Goal: Task Accomplishment & Management: Manage account settings

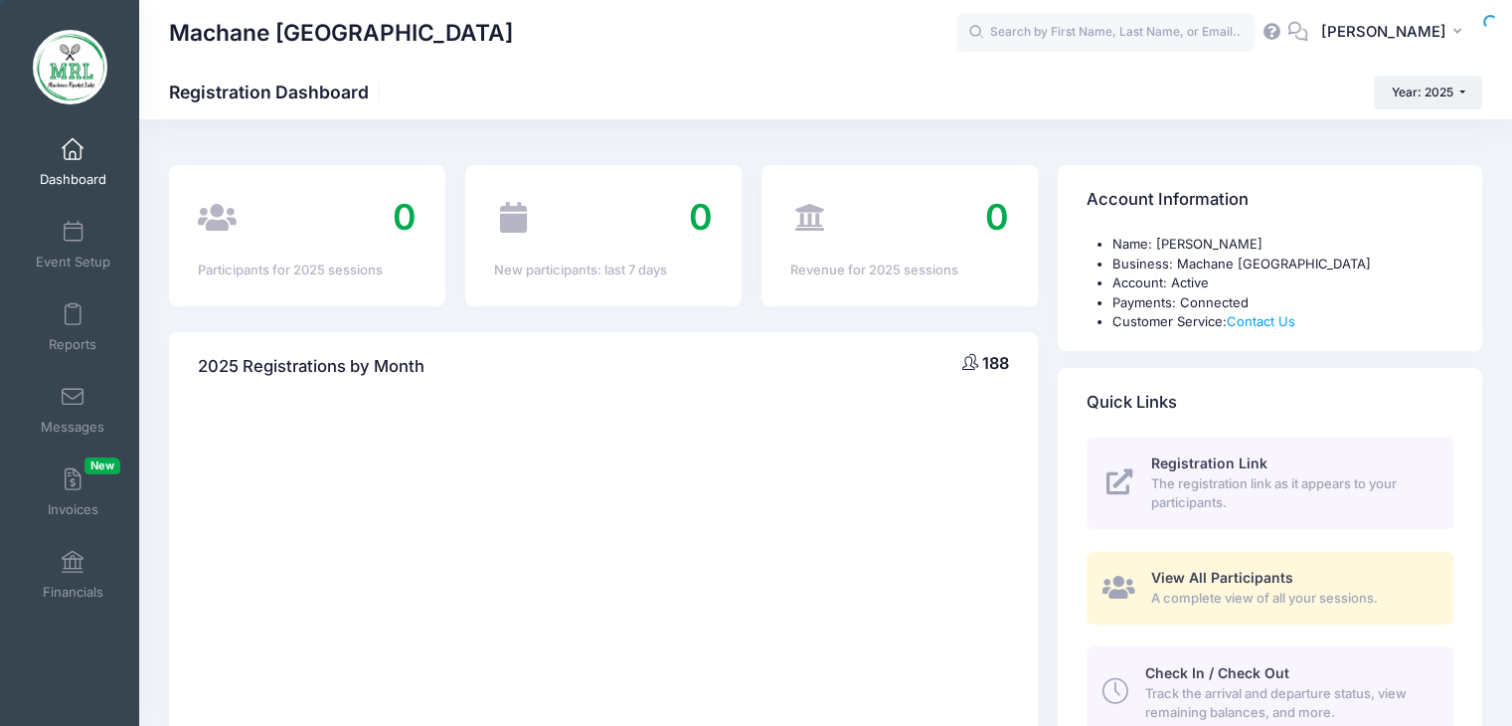
select select
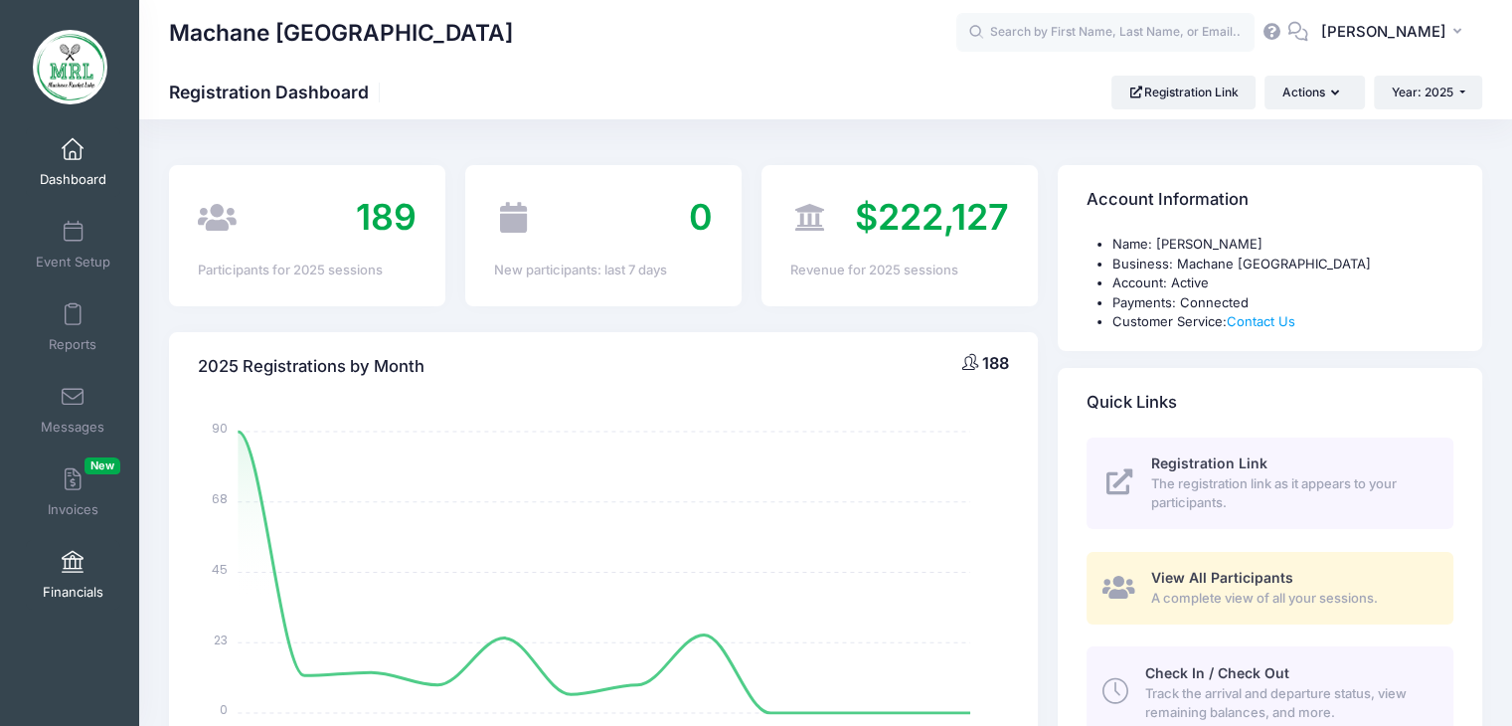
click at [73, 570] on span at bounding box center [73, 563] width 0 height 22
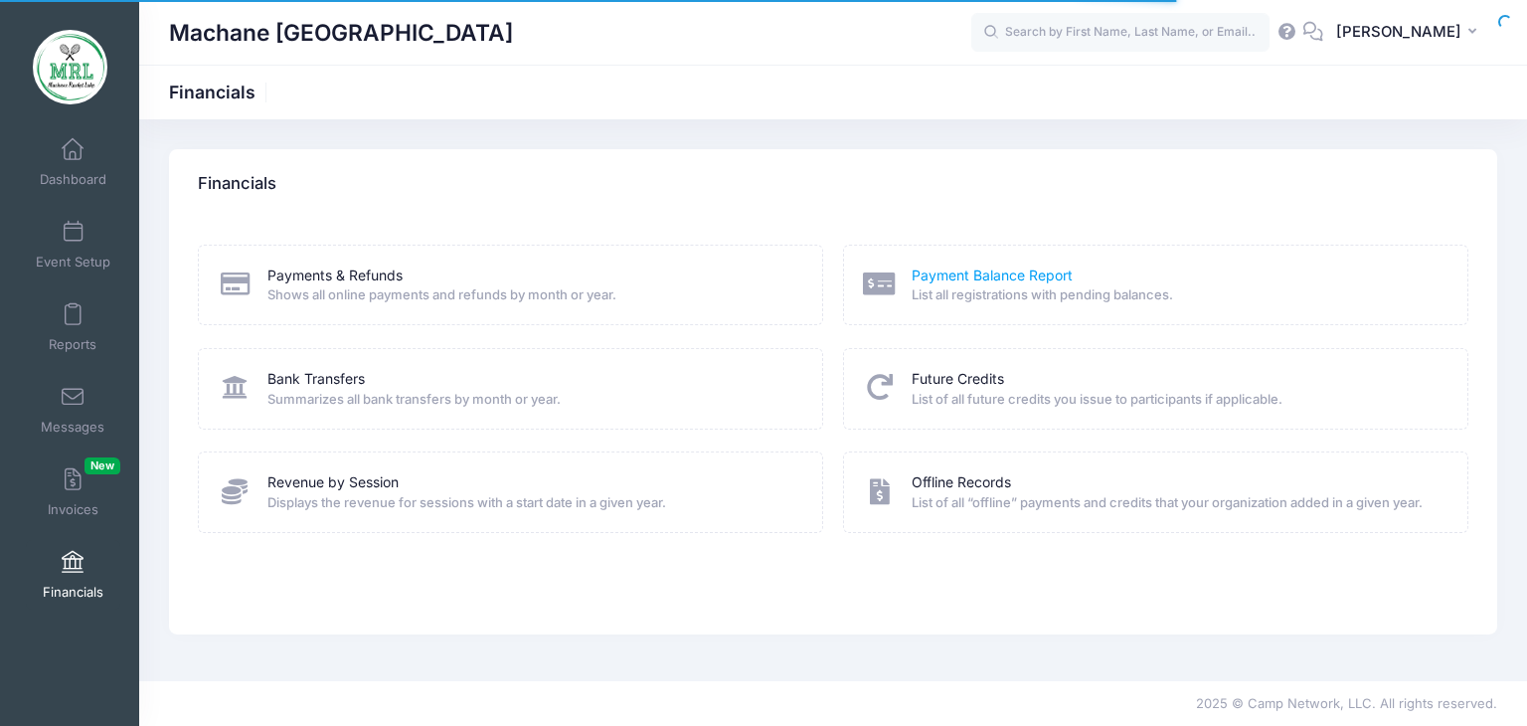
click at [1014, 271] on link "Payment Balance Report" at bounding box center [991, 275] width 161 height 21
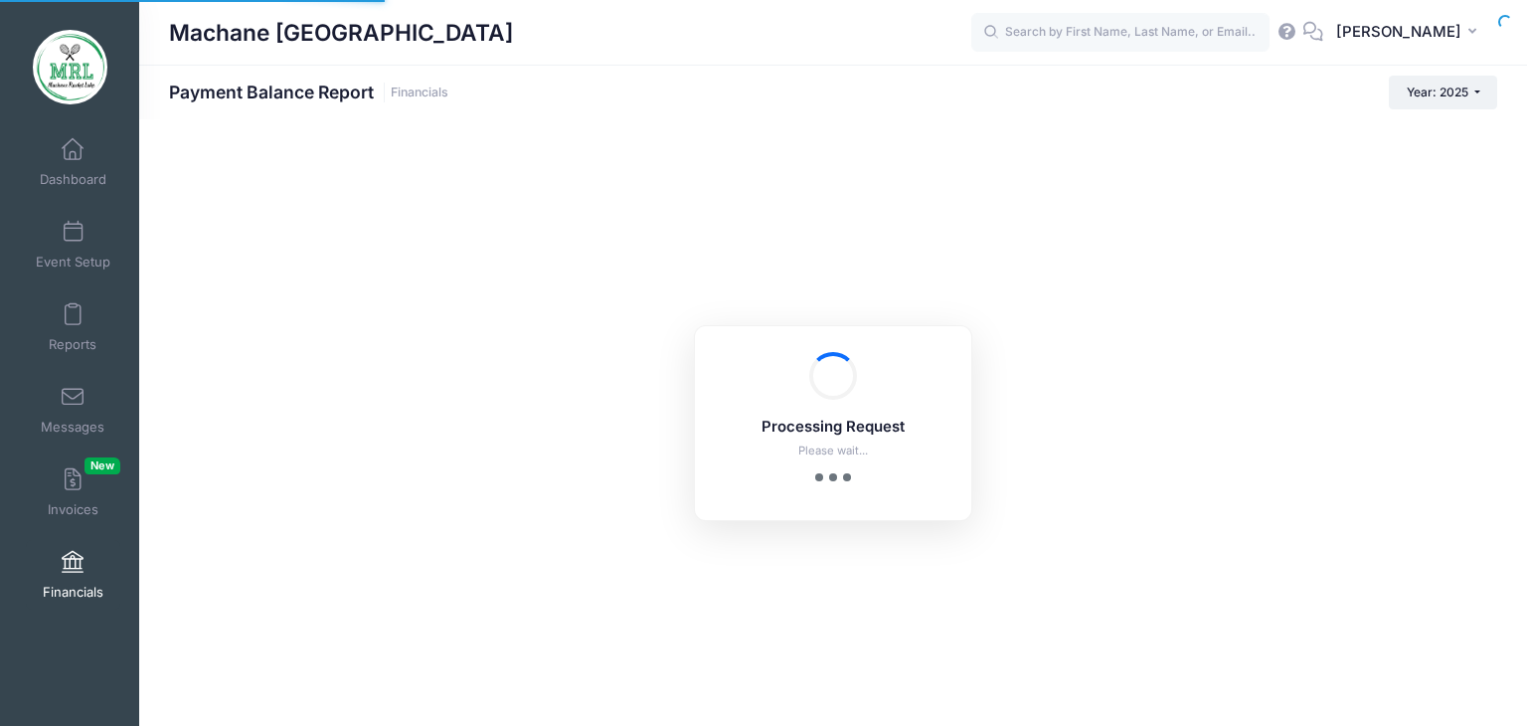
select select "10"
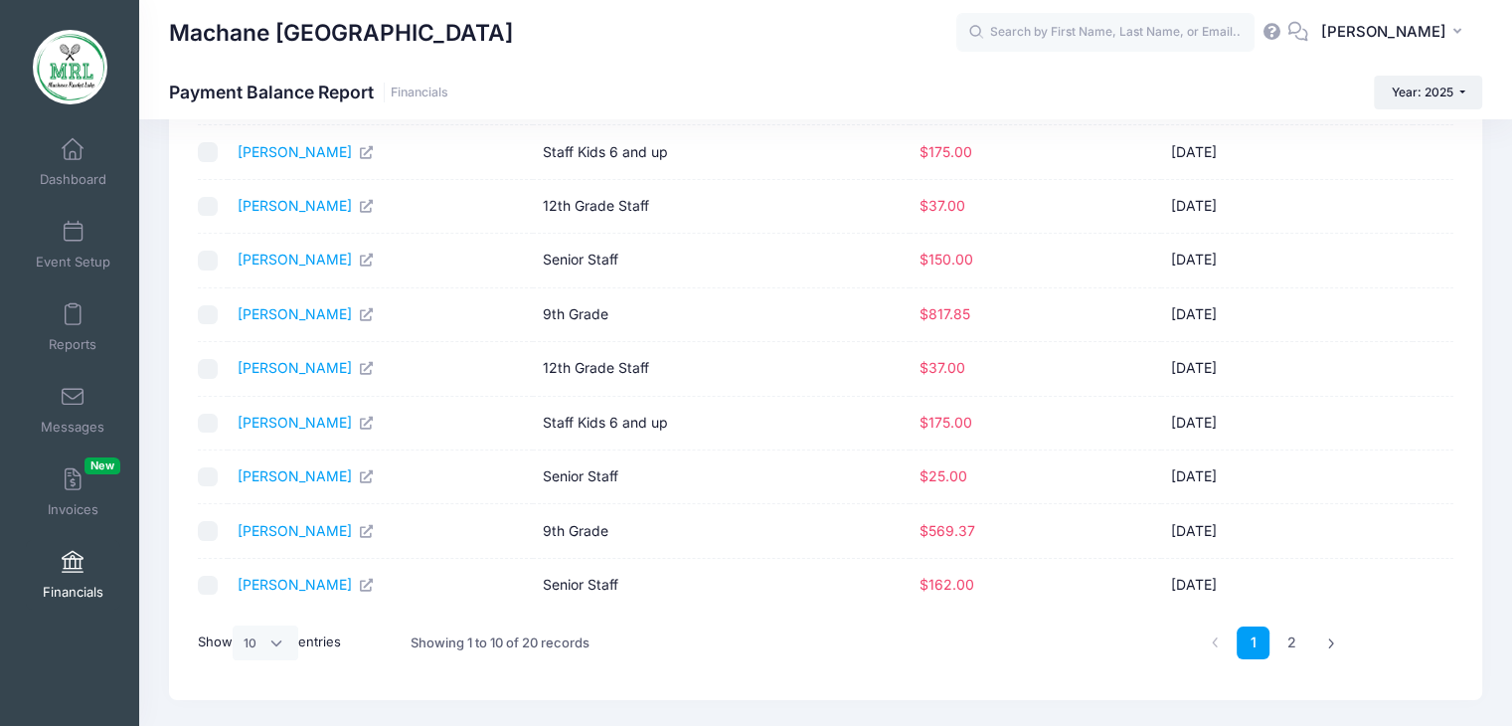
scroll to position [244, 0]
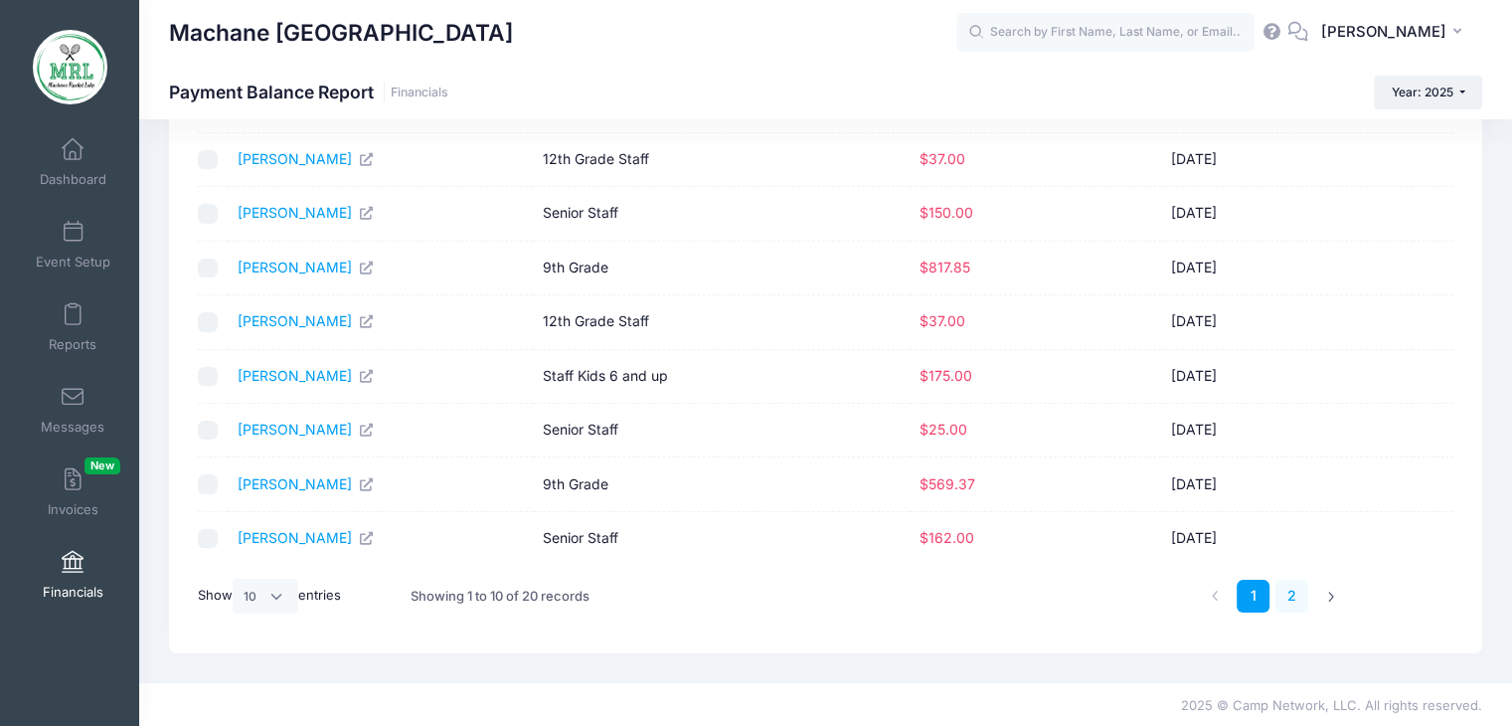
click at [1293, 595] on link "2" at bounding box center [1291, 595] width 33 height 33
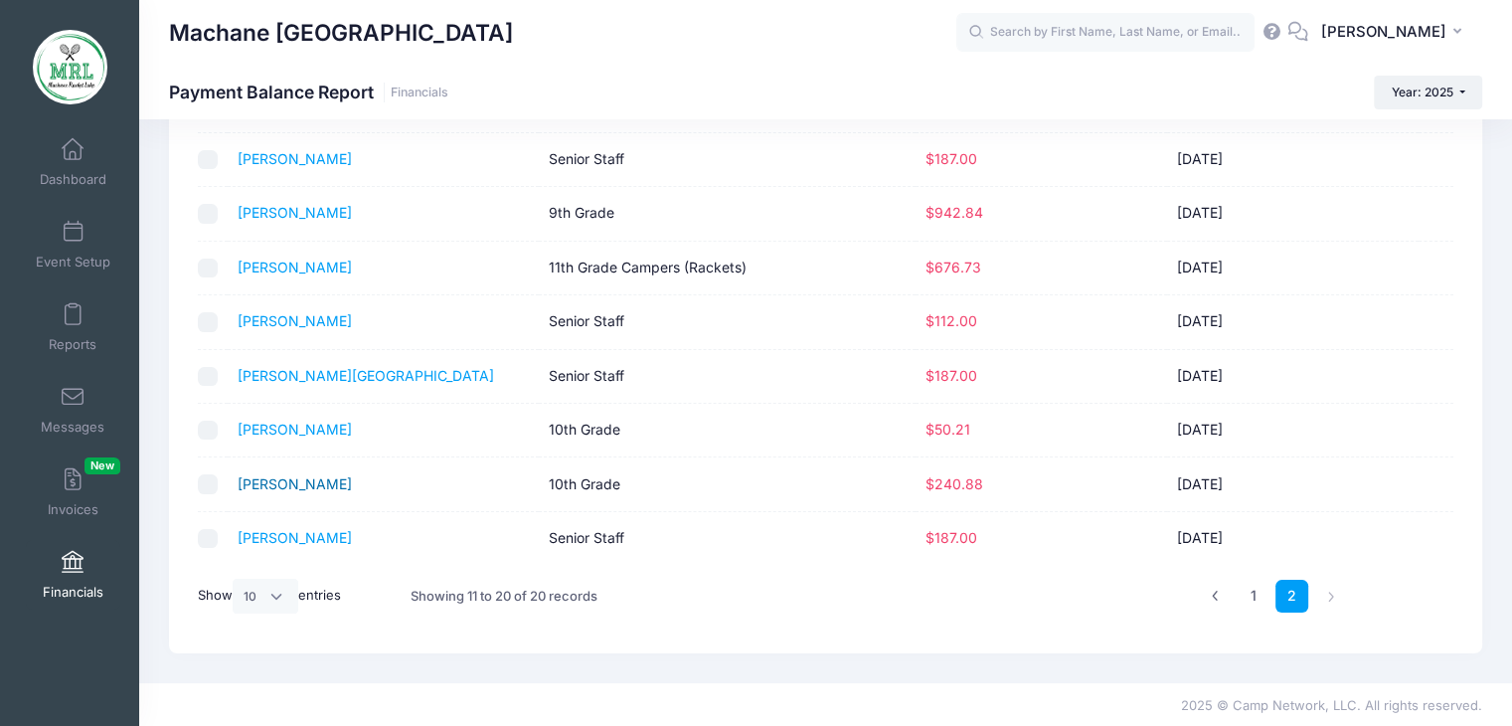
click at [305, 482] on link "Werner, Malky" at bounding box center [295, 483] width 114 height 17
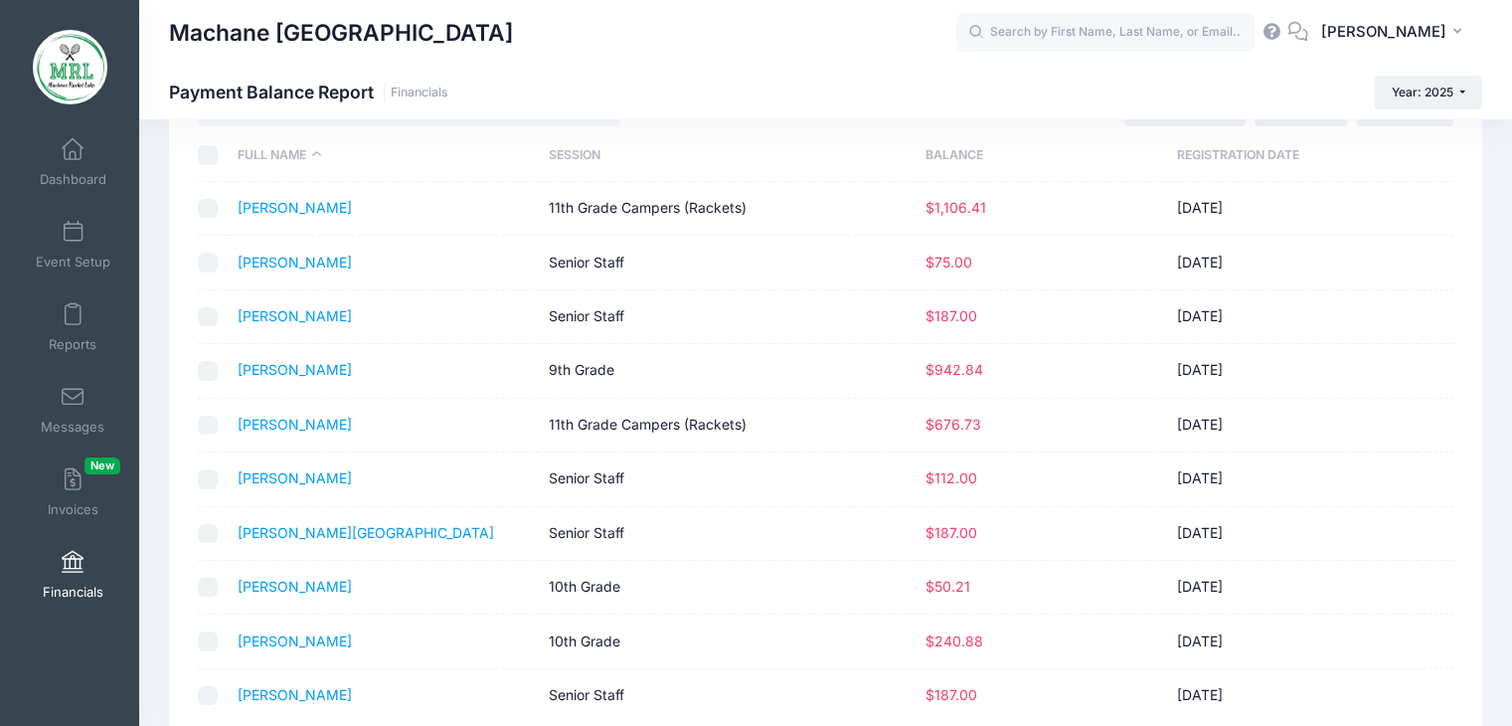
scroll to position [85, 0]
click at [300, 374] on link "[PERSON_NAME]" at bounding box center [295, 370] width 114 height 17
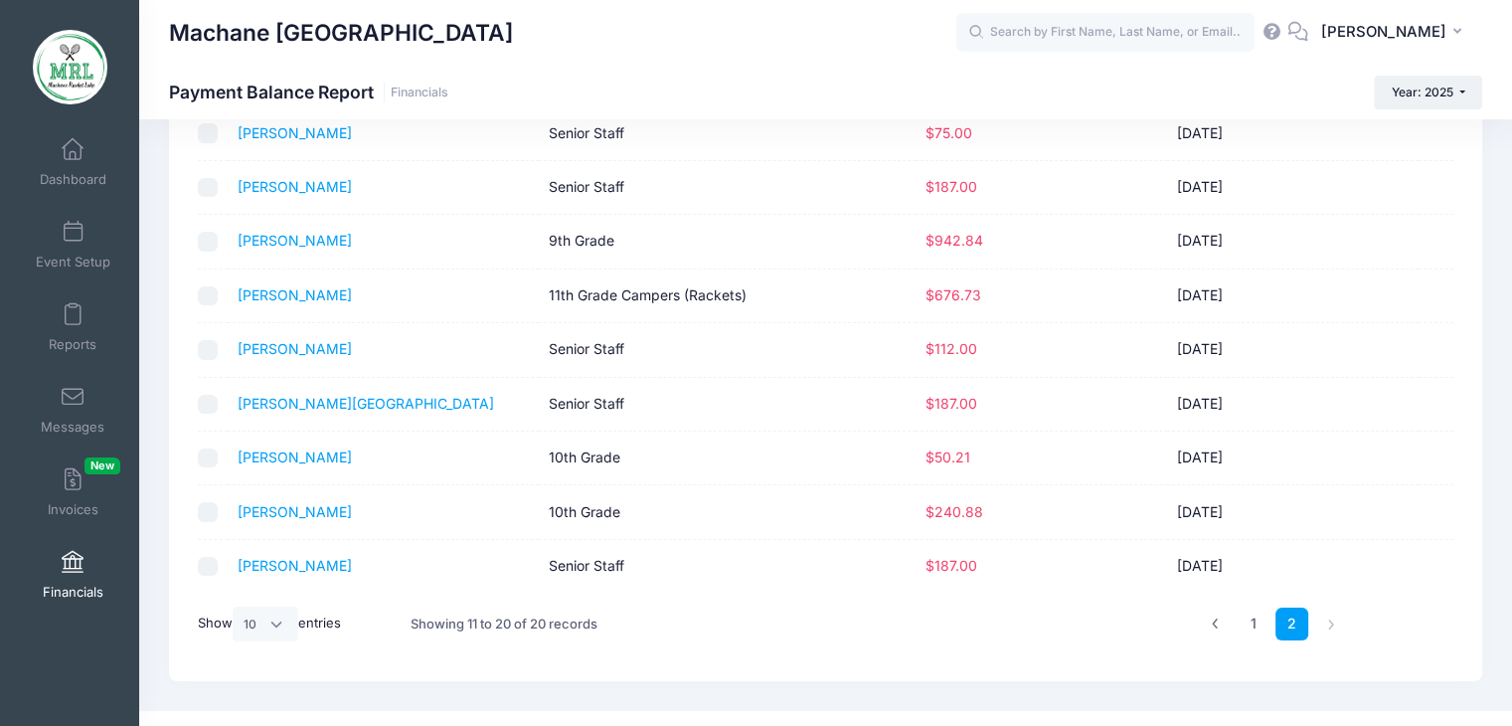
scroll to position [226, 0]
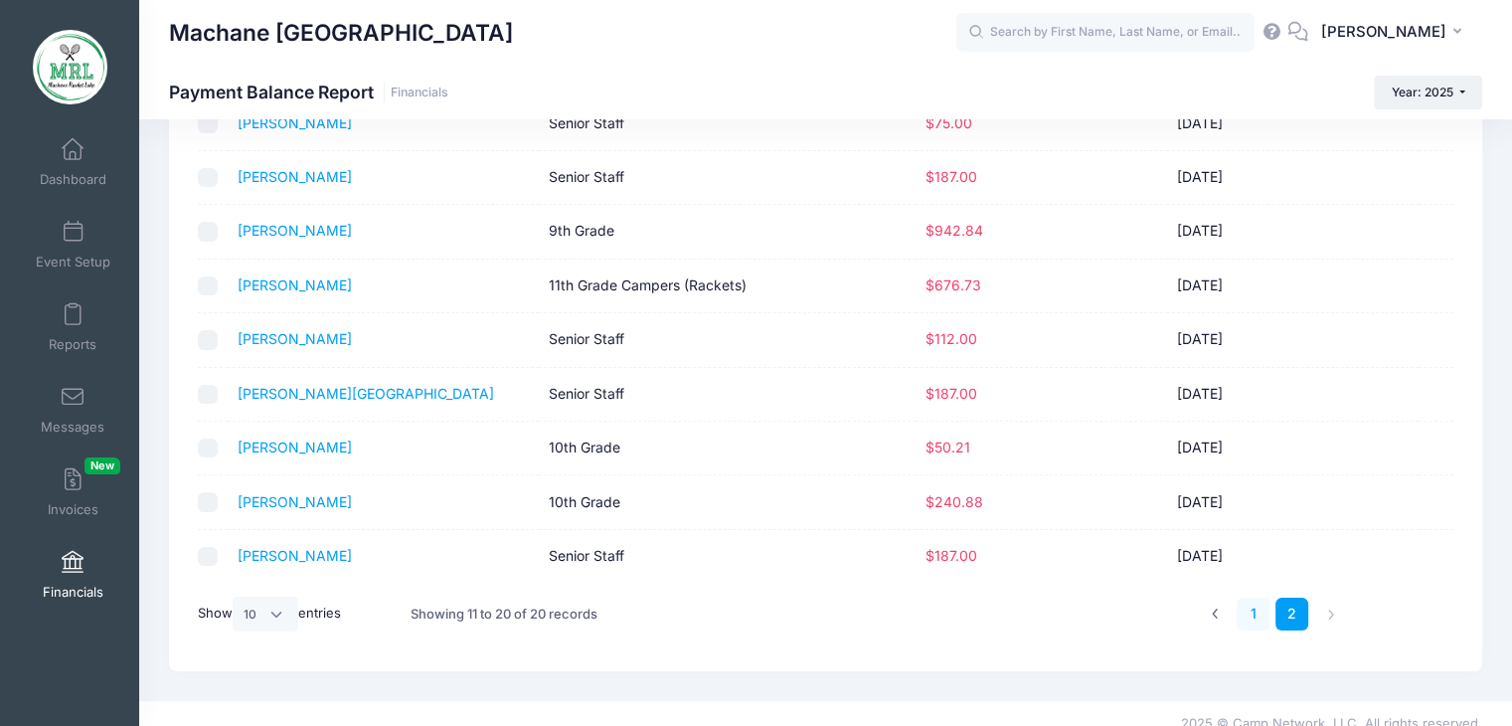
click at [1252, 605] on link "1" at bounding box center [1252, 613] width 33 height 33
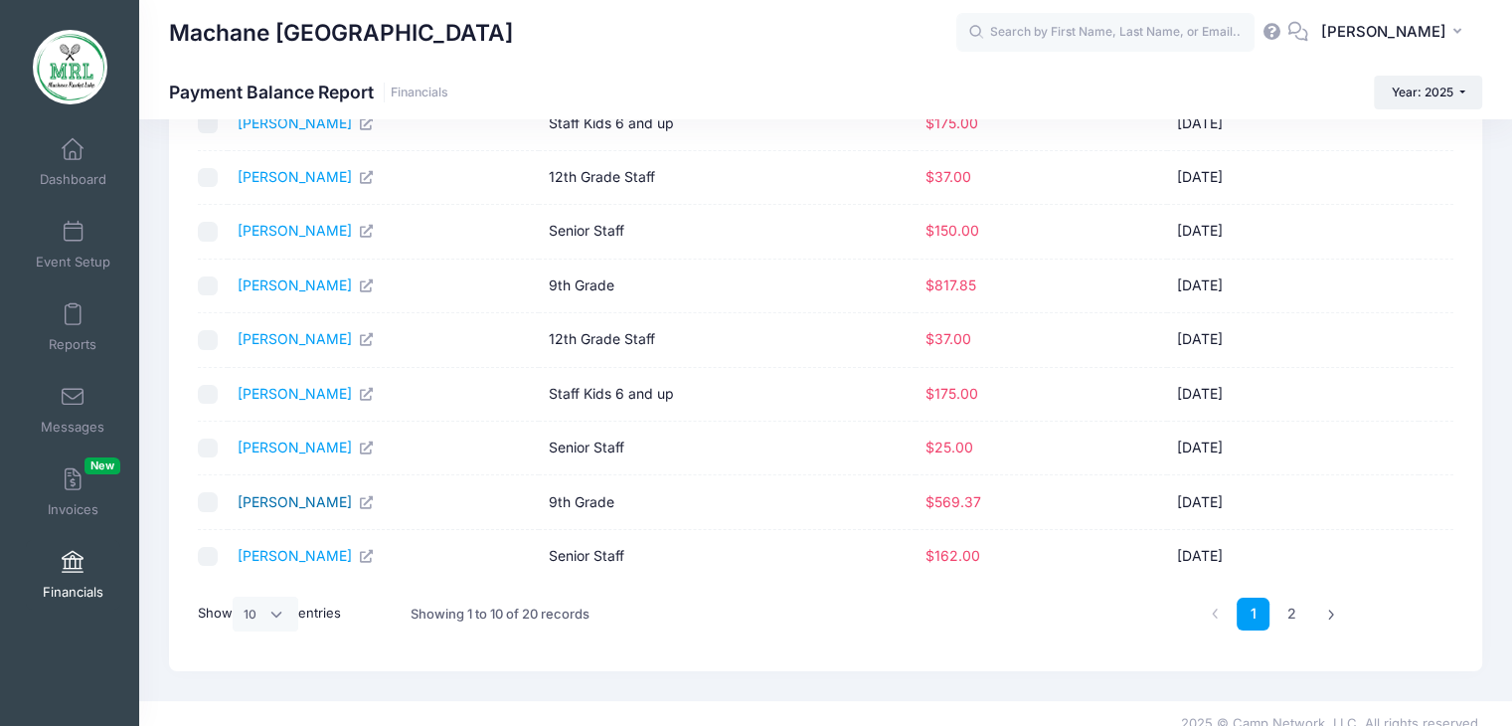
click at [303, 496] on link "Neuwirth, Sara" at bounding box center [306, 501] width 137 height 17
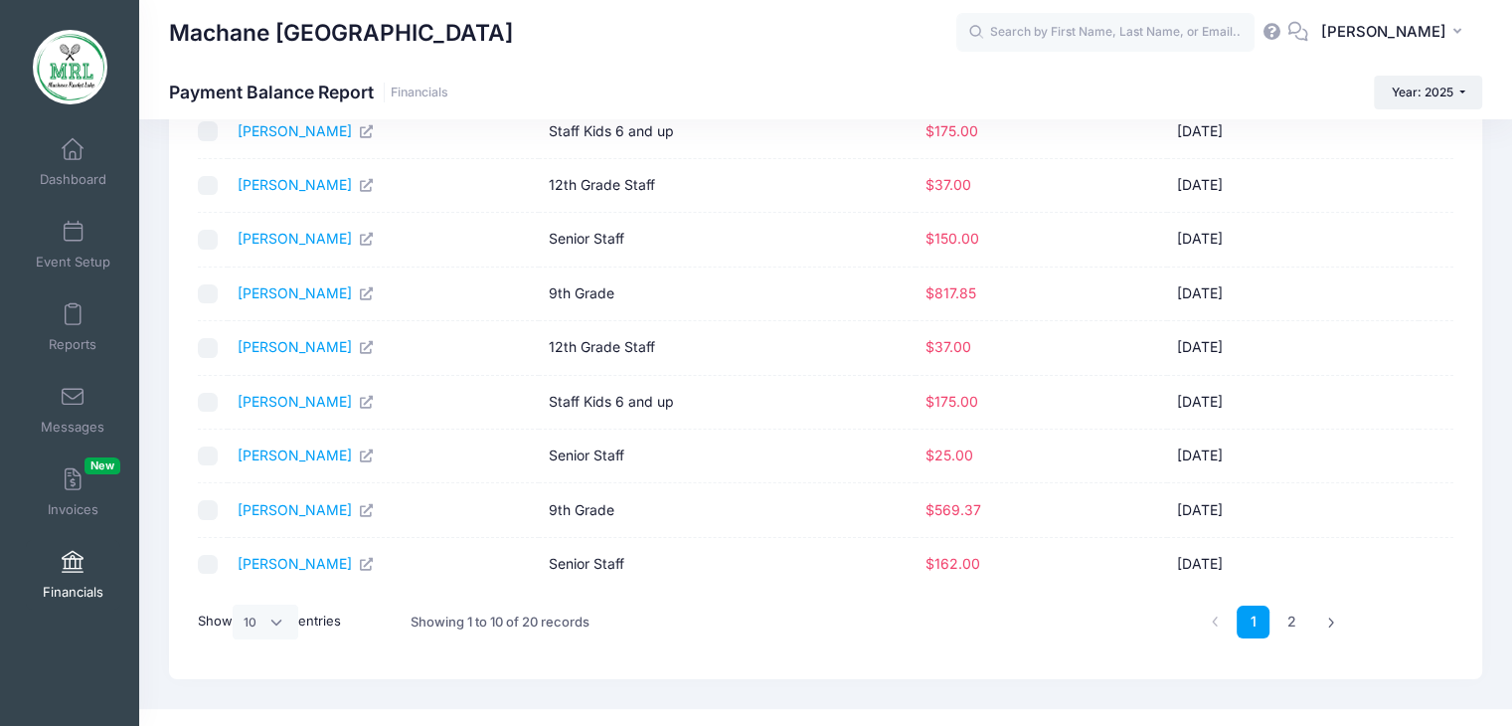
scroll to position [208, 0]
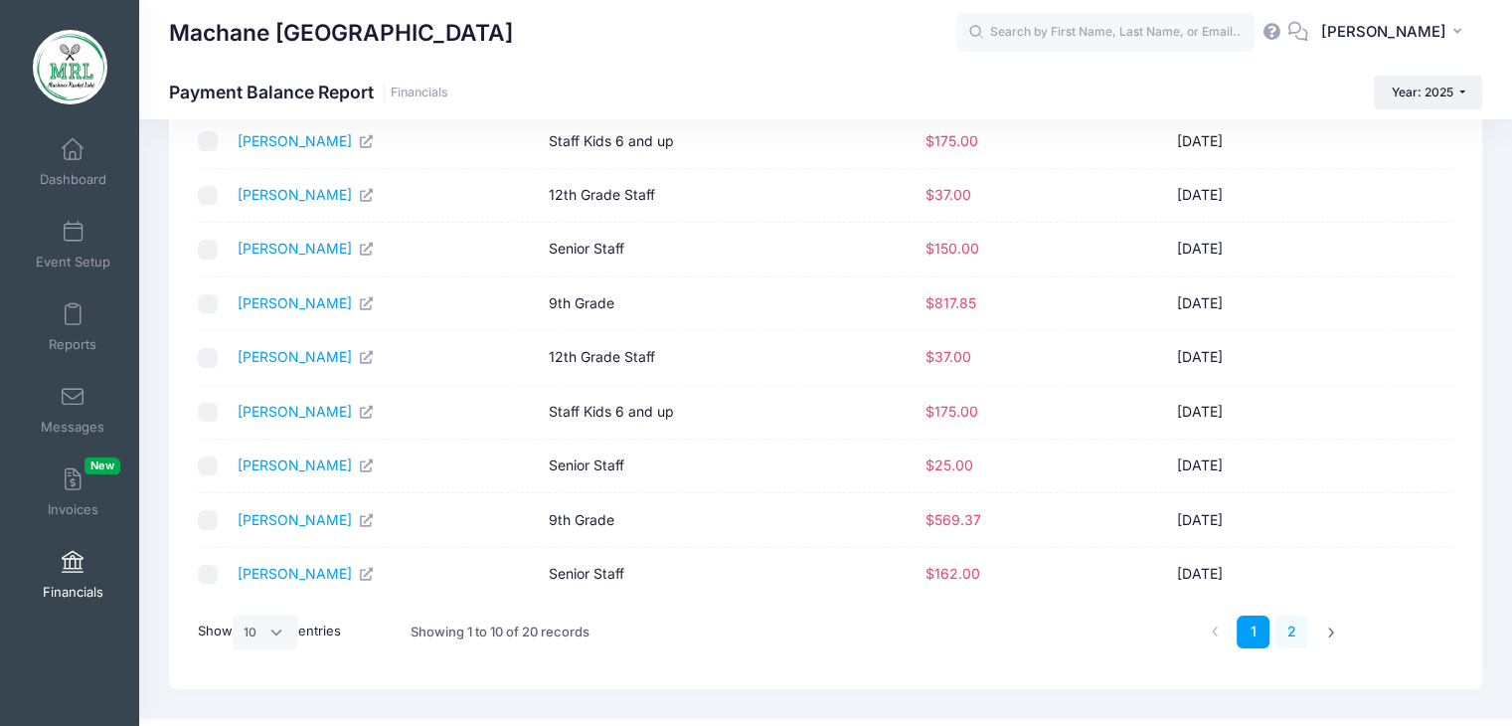
click at [1289, 629] on link "2" at bounding box center [1291, 631] width 33 height 33
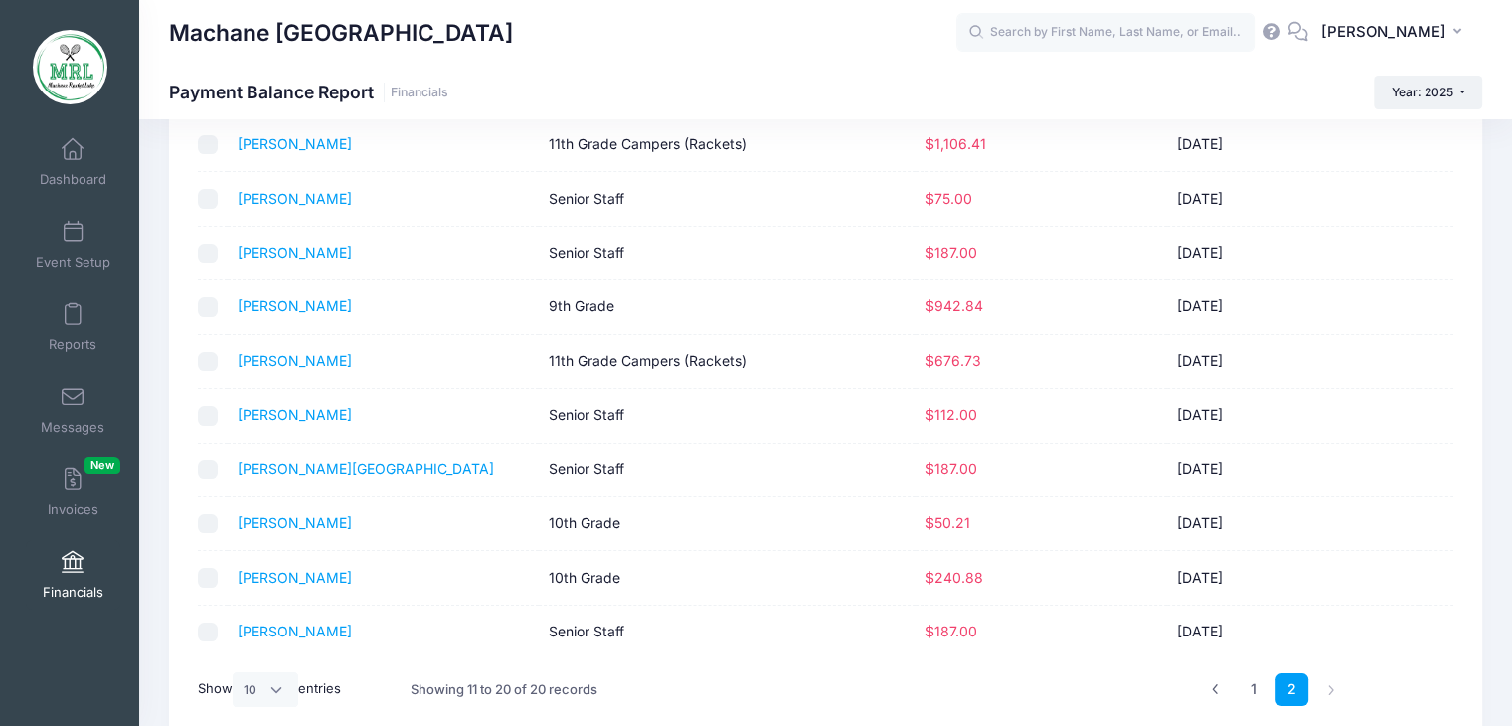
scroll to position [139, 0]
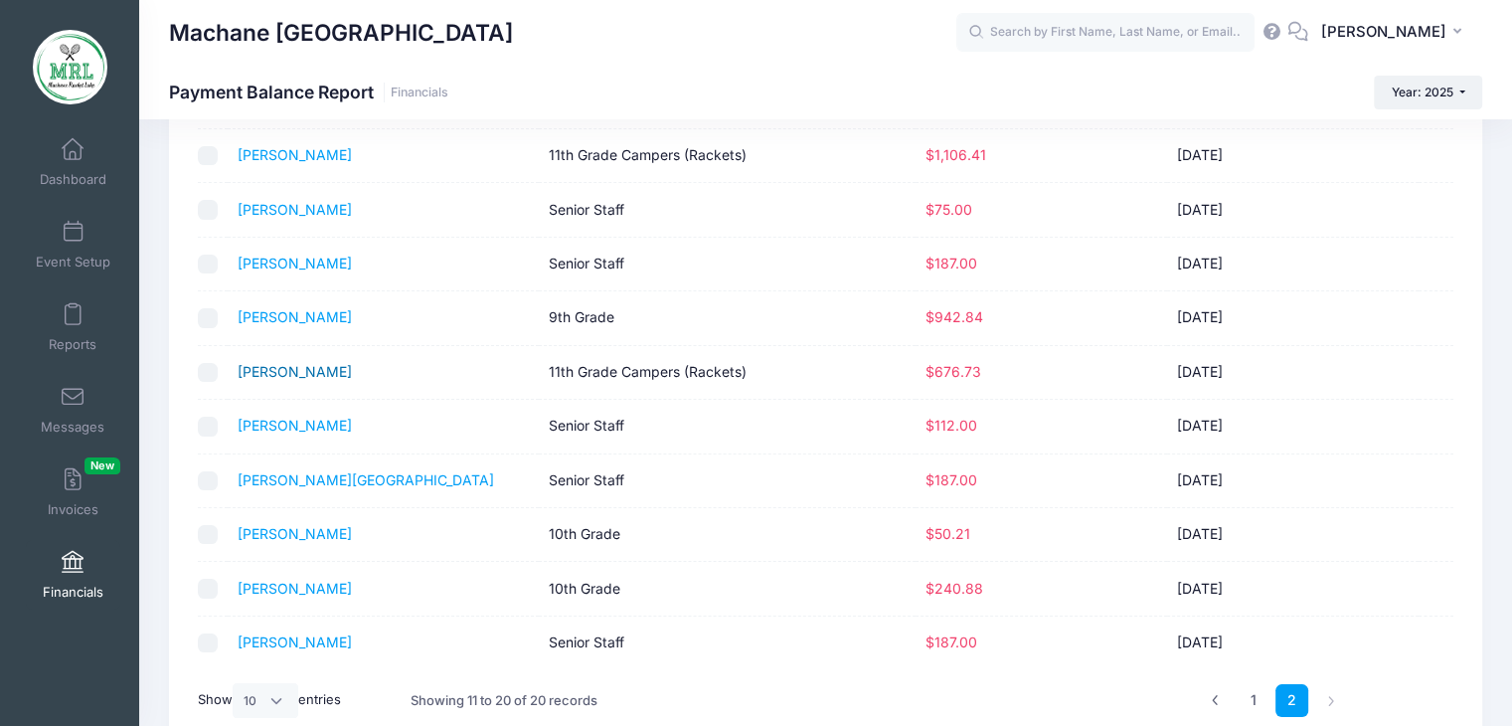
click at [283, 371] on link "[PERSON_NAME]" at bounding box center [295, 371] width 114 height 17
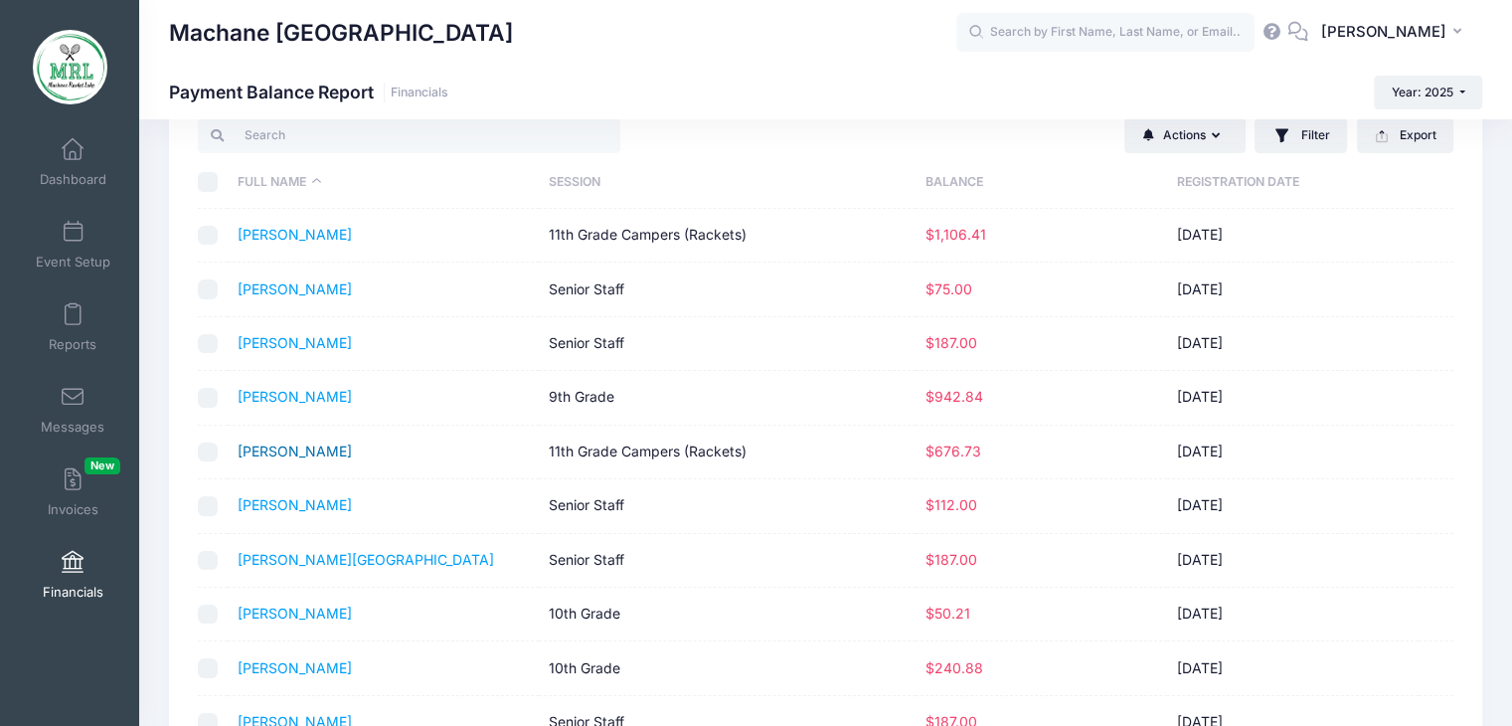
scroll to position [20, 0]
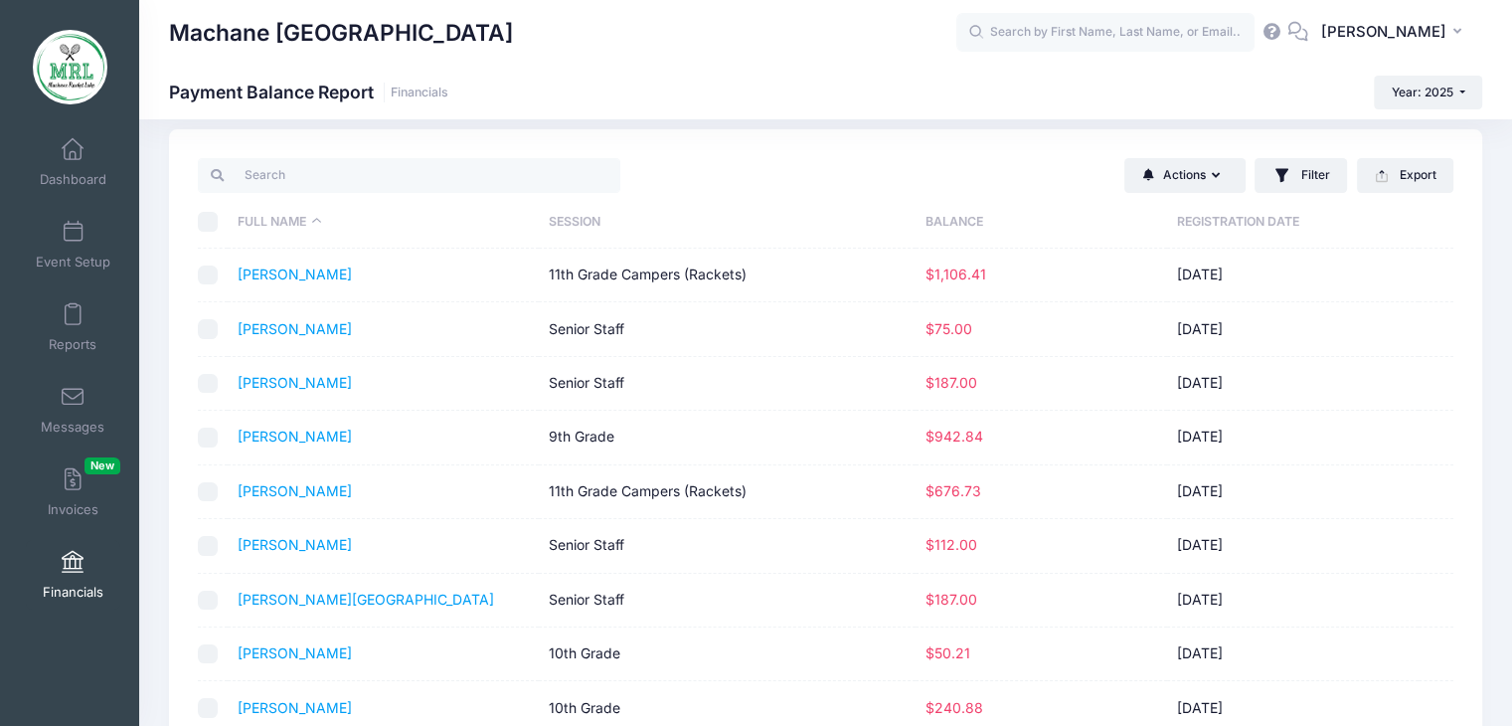
click at [226, 85] on h1 "Payment Balance Report Financials" at bounding box center [308, 92] width 279 height 21
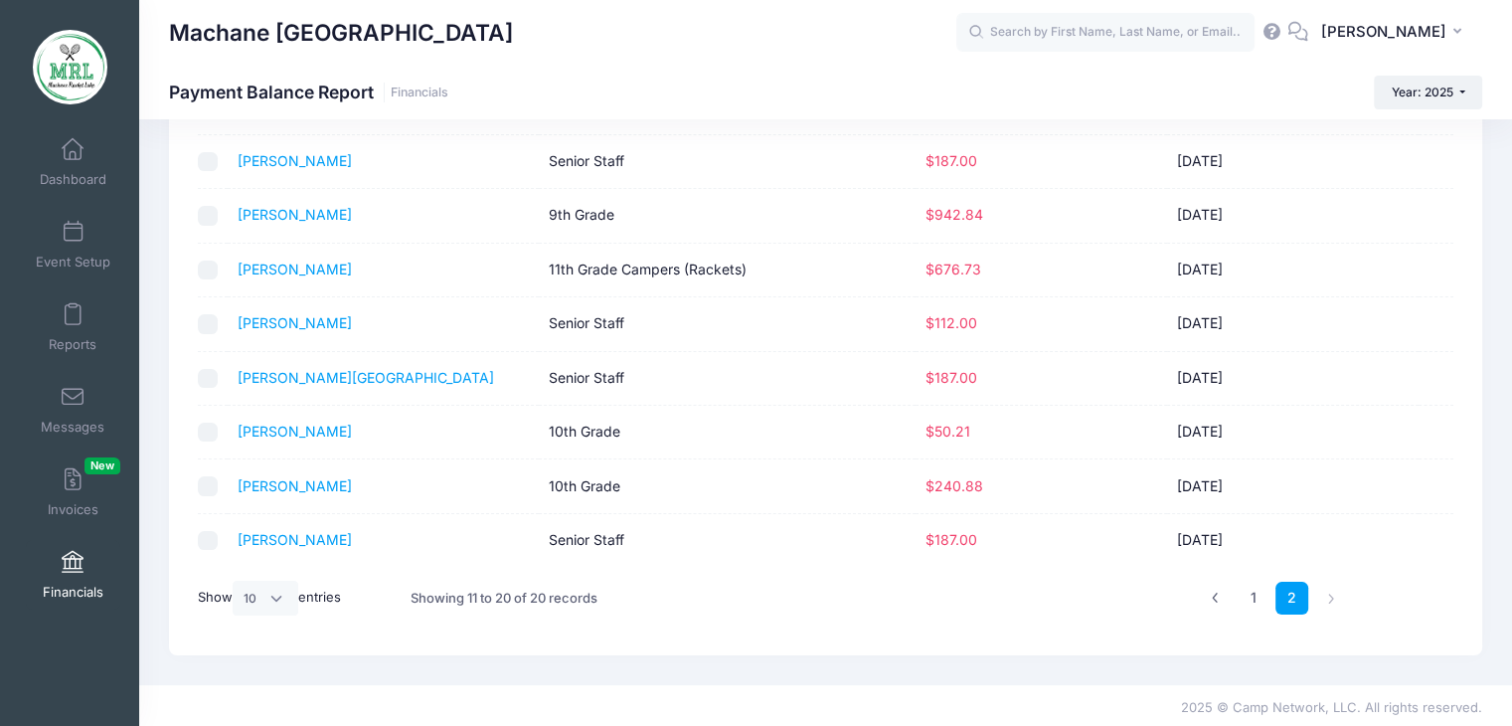
scroll to position [244, 0]
click at [1249, 582] on link "1" at bounding box center [1252, 595] width 33 height 33
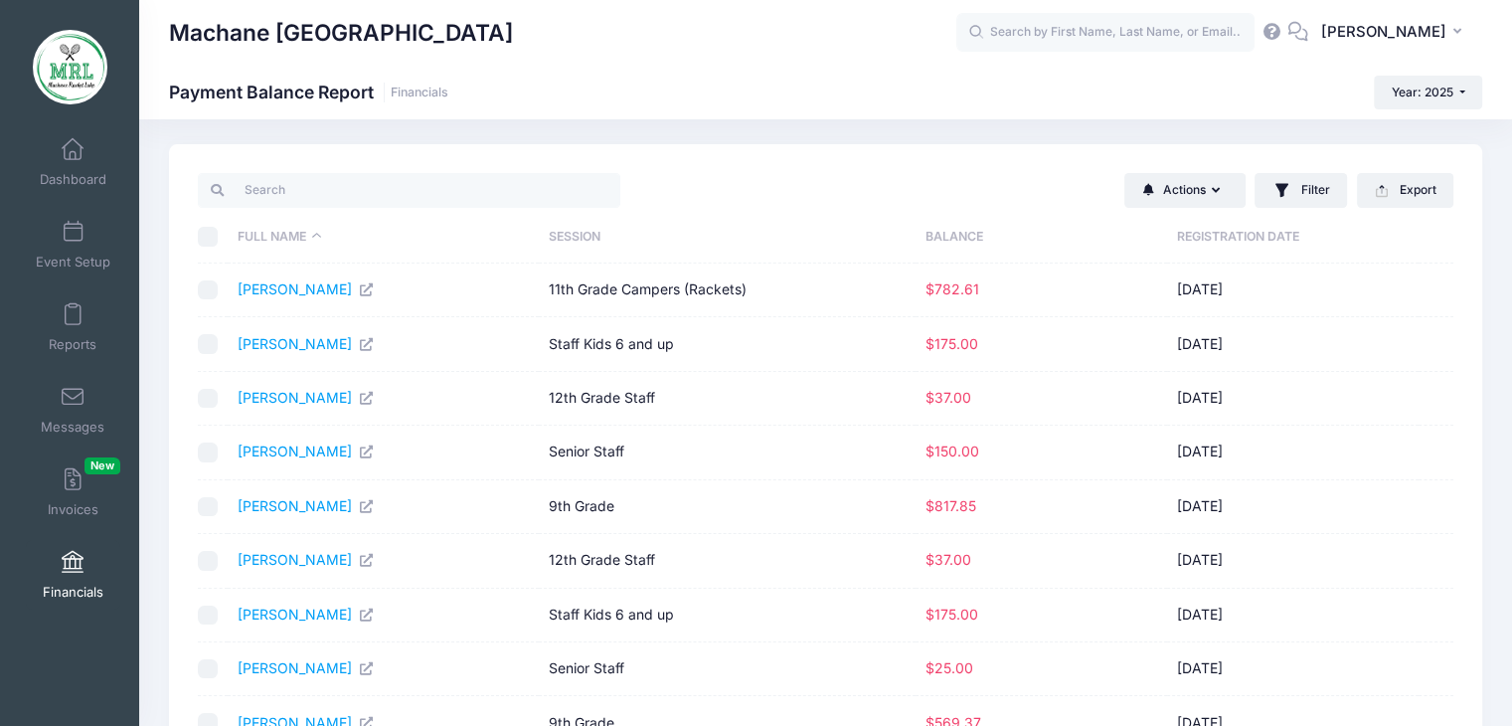
scroll to position [0, 0]
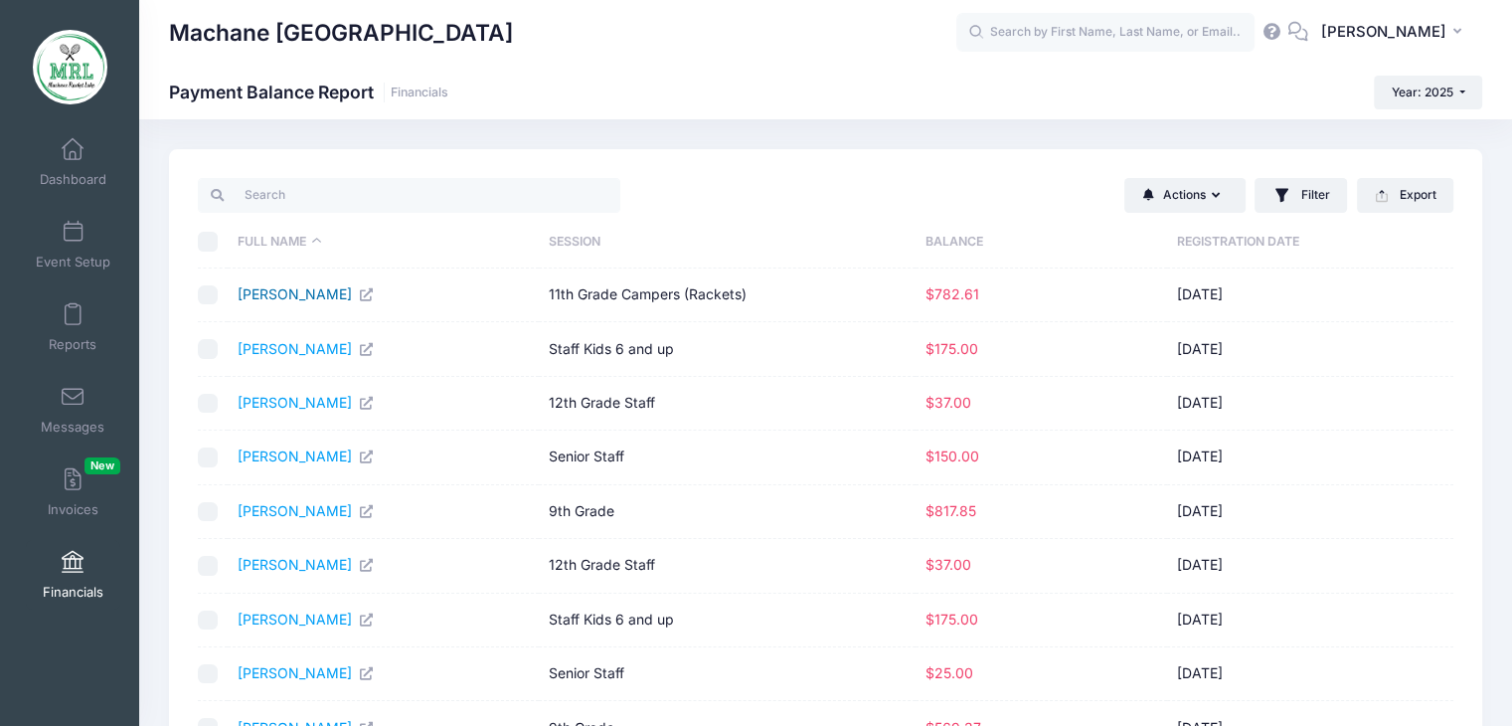
click at [266, 298] on link "Blech, Leah" at bounding box center [306, 293] width 137 height 17
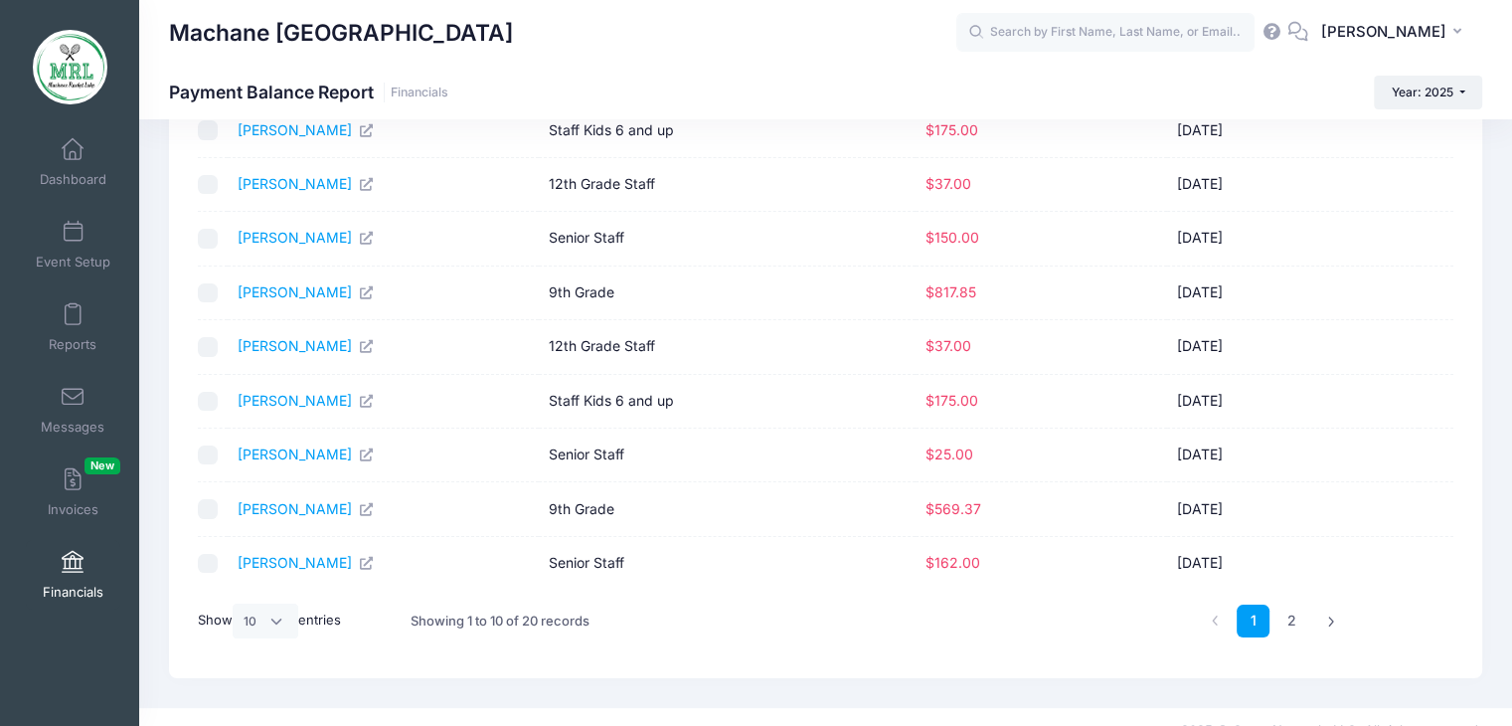
scroll to position [220, 0]
click at [1289, 625] on link "2" at bounding box center [1291, 619] width 33 height 33
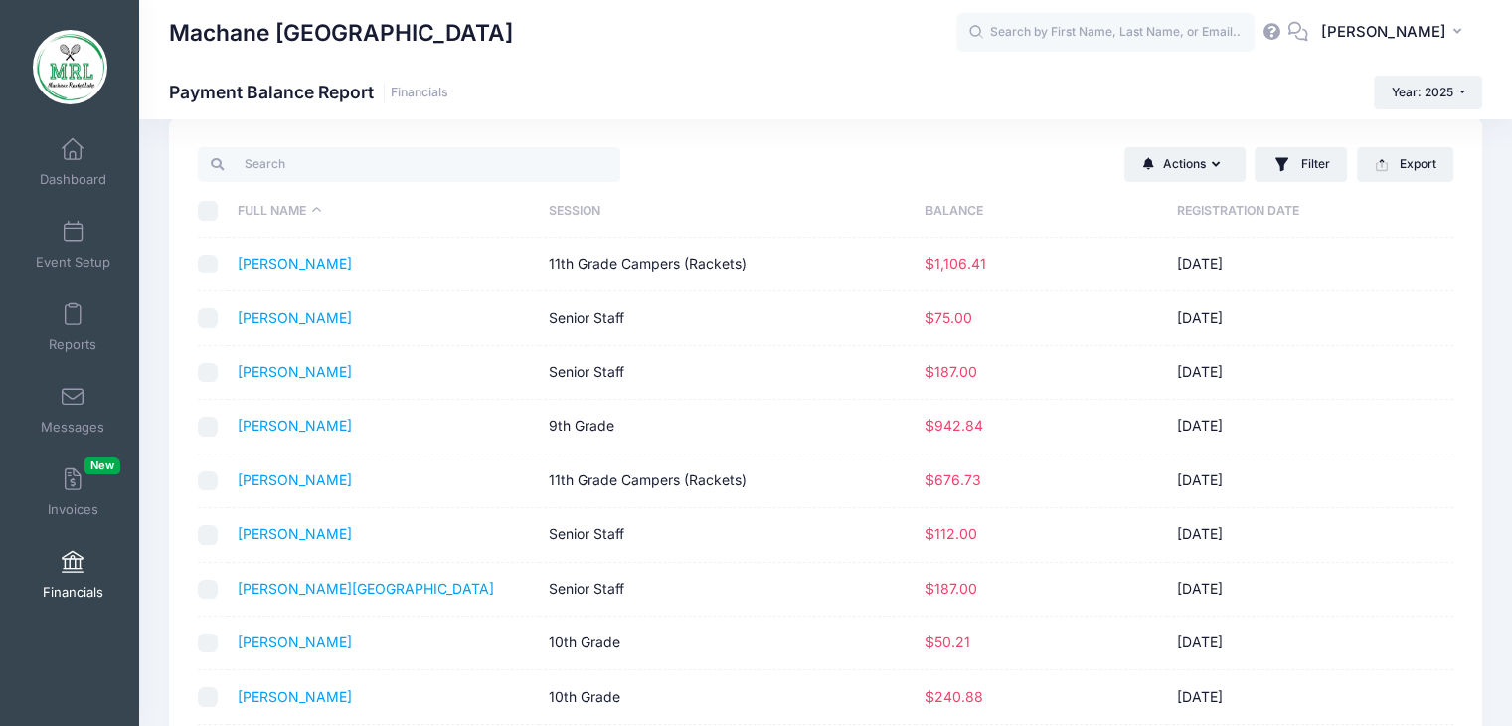
scroll to position [0, 0]
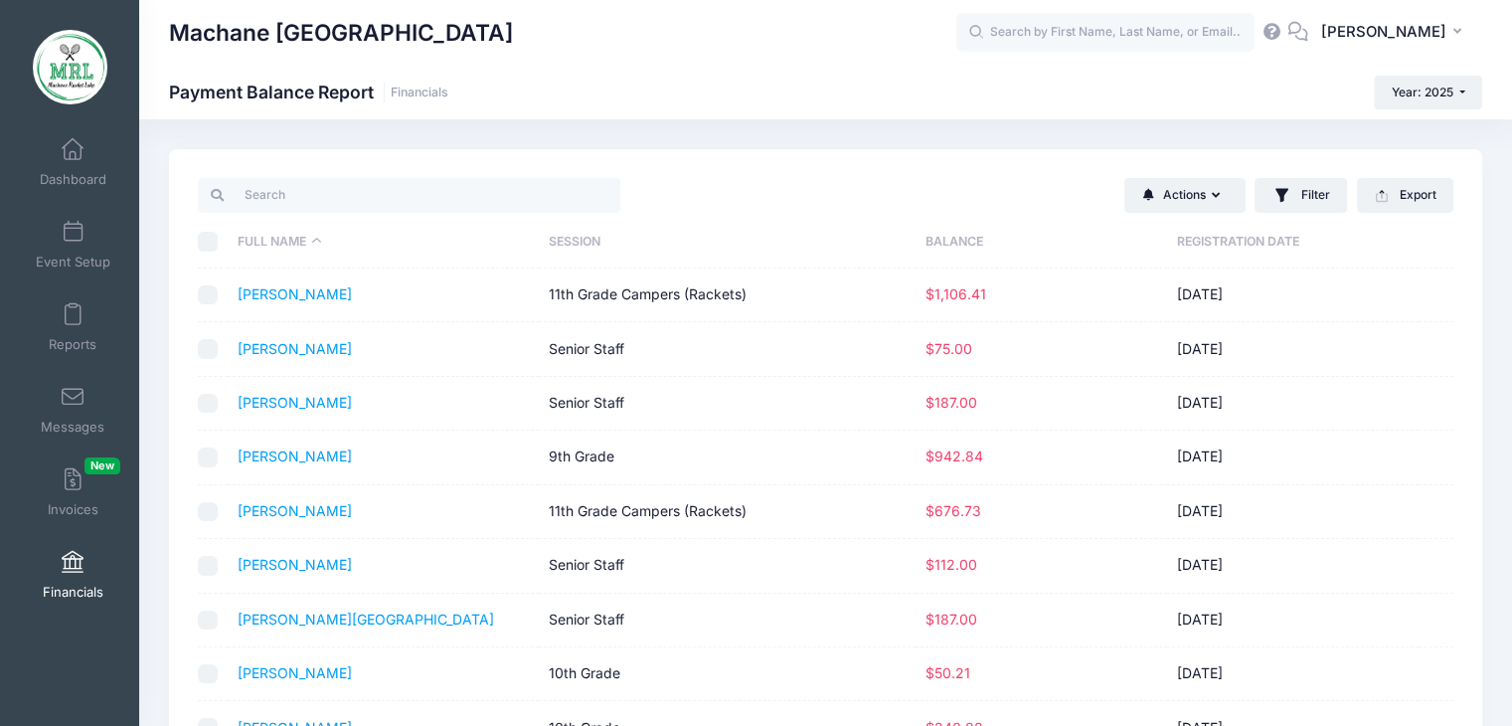
click at [752, 418] on td "Senior Staff" at bounding box center [727, 404] width 377 height 54
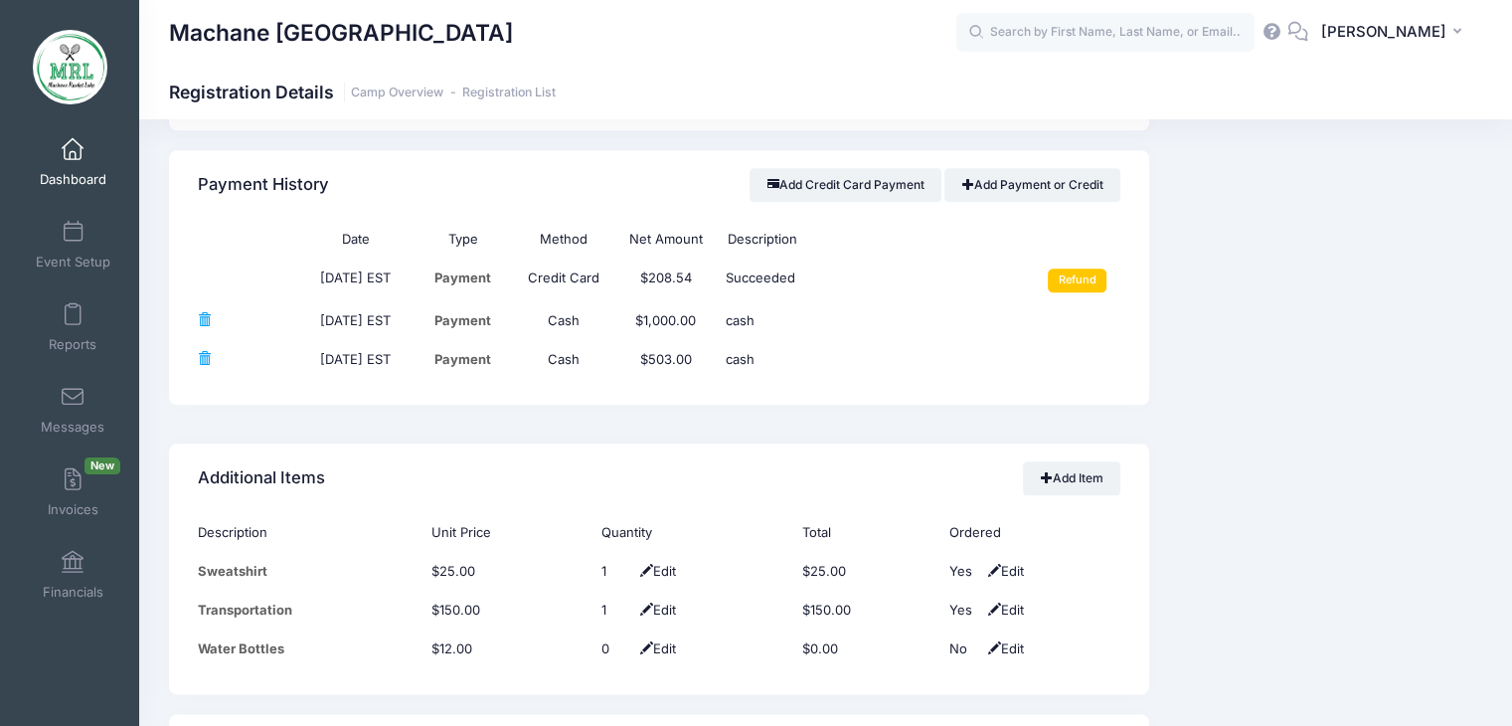
scroll to position [2458, 0]
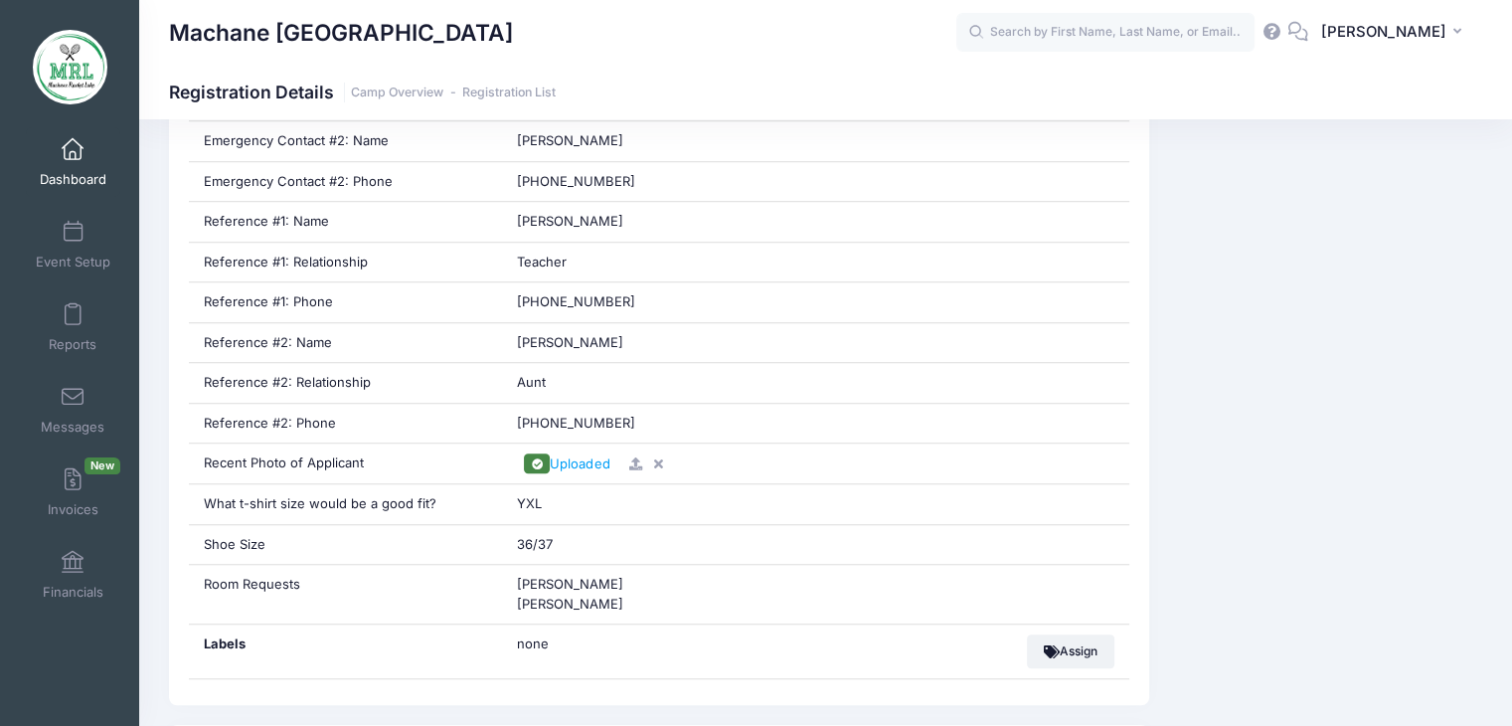
scroll to position [1392, 0]
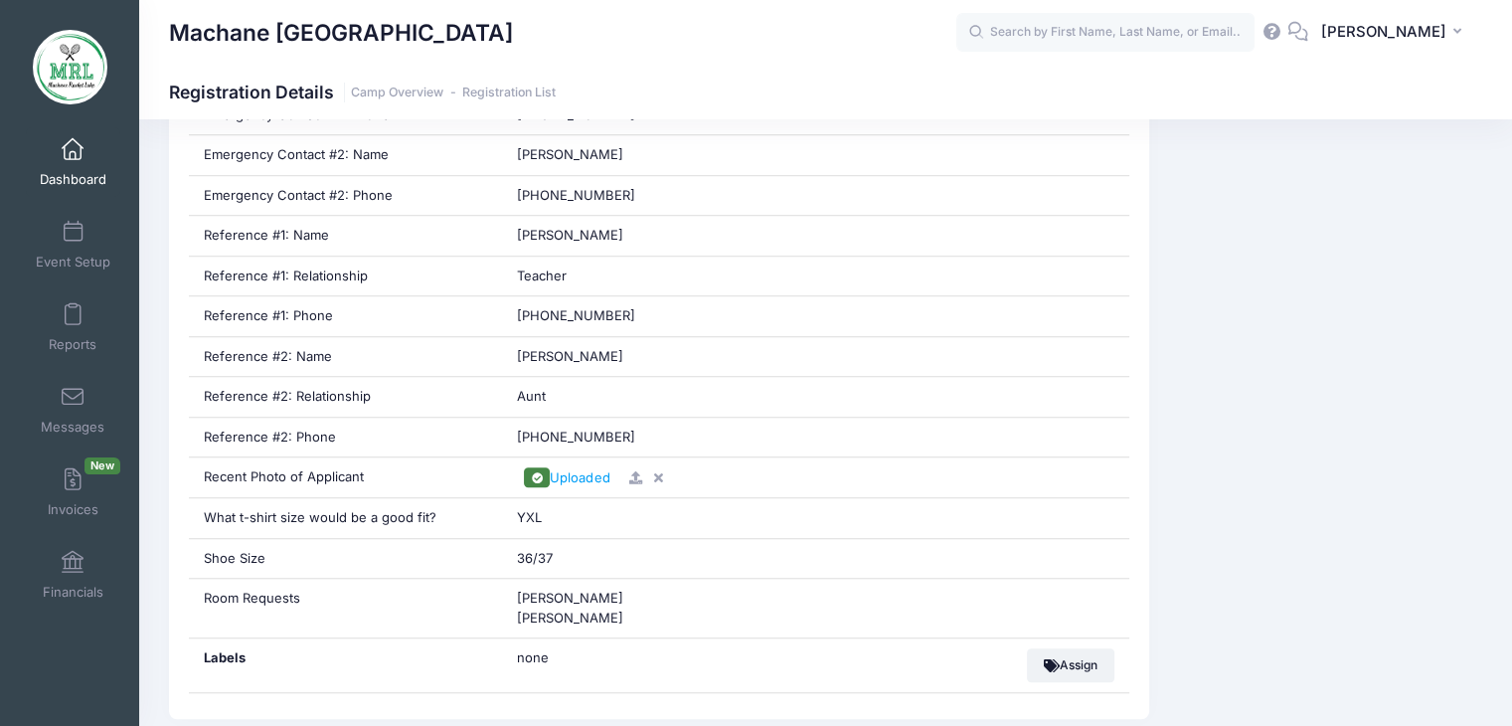
click at [965, 485] on div "Uploaded" at bounding box center [815, 477] width 627 height 40
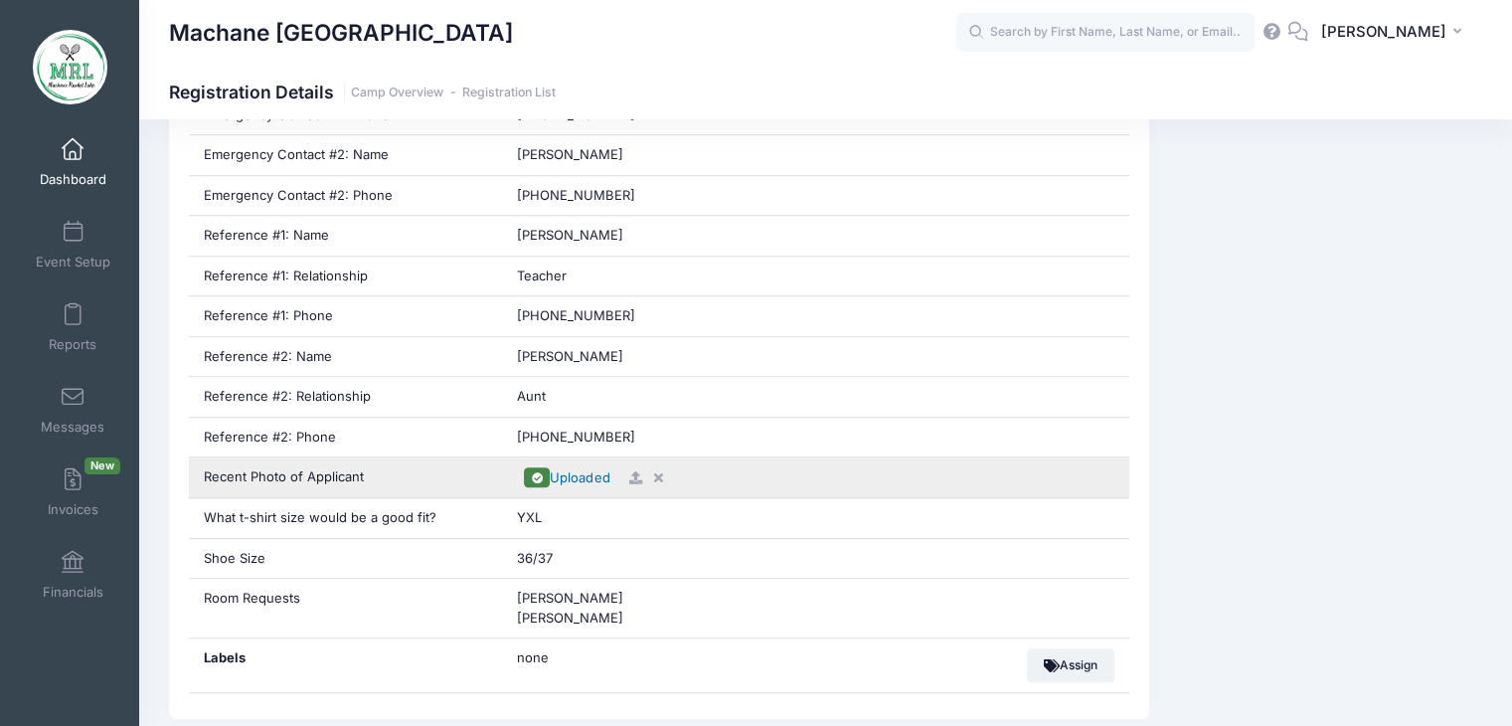
click at [596, 469] on span "Uploaded" at bounding box center [580, 477] width 60 height 16
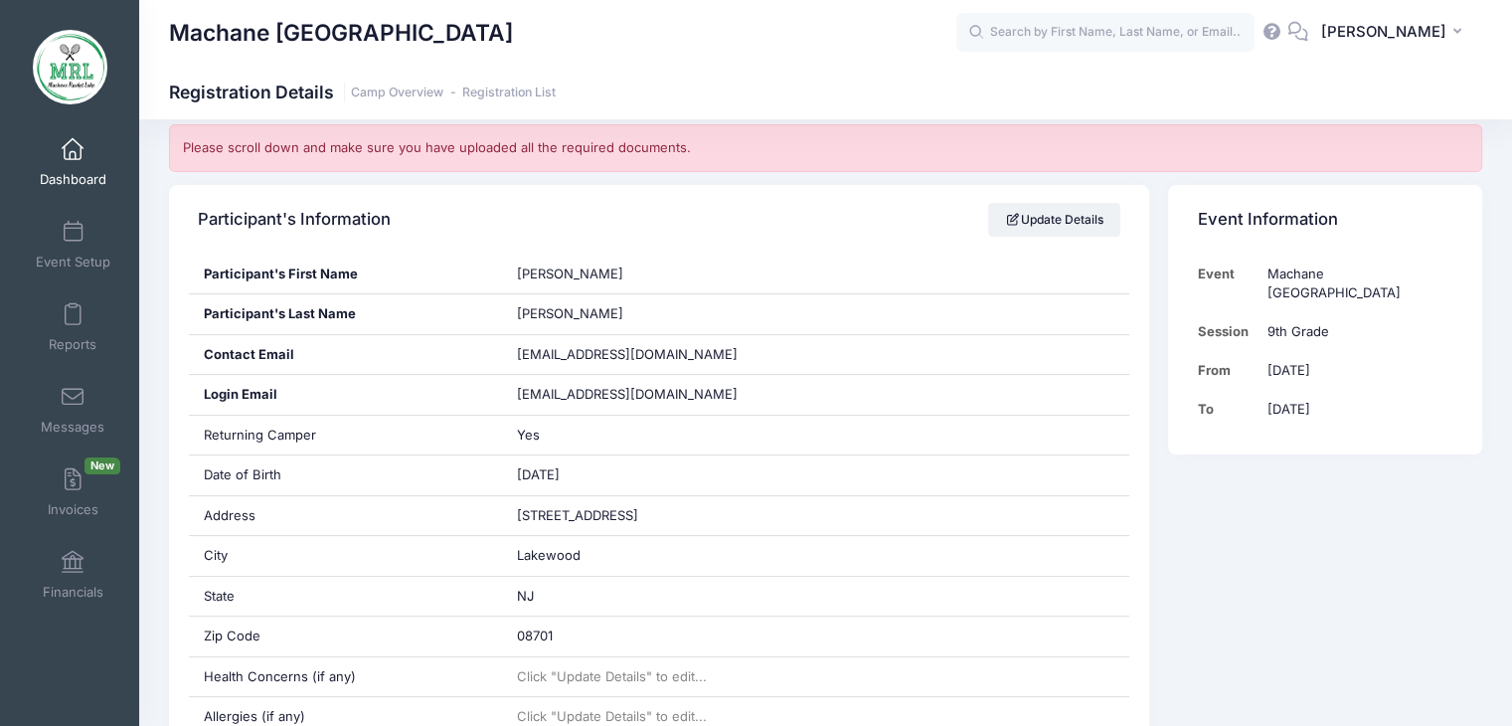
scroll to position [328, 0]
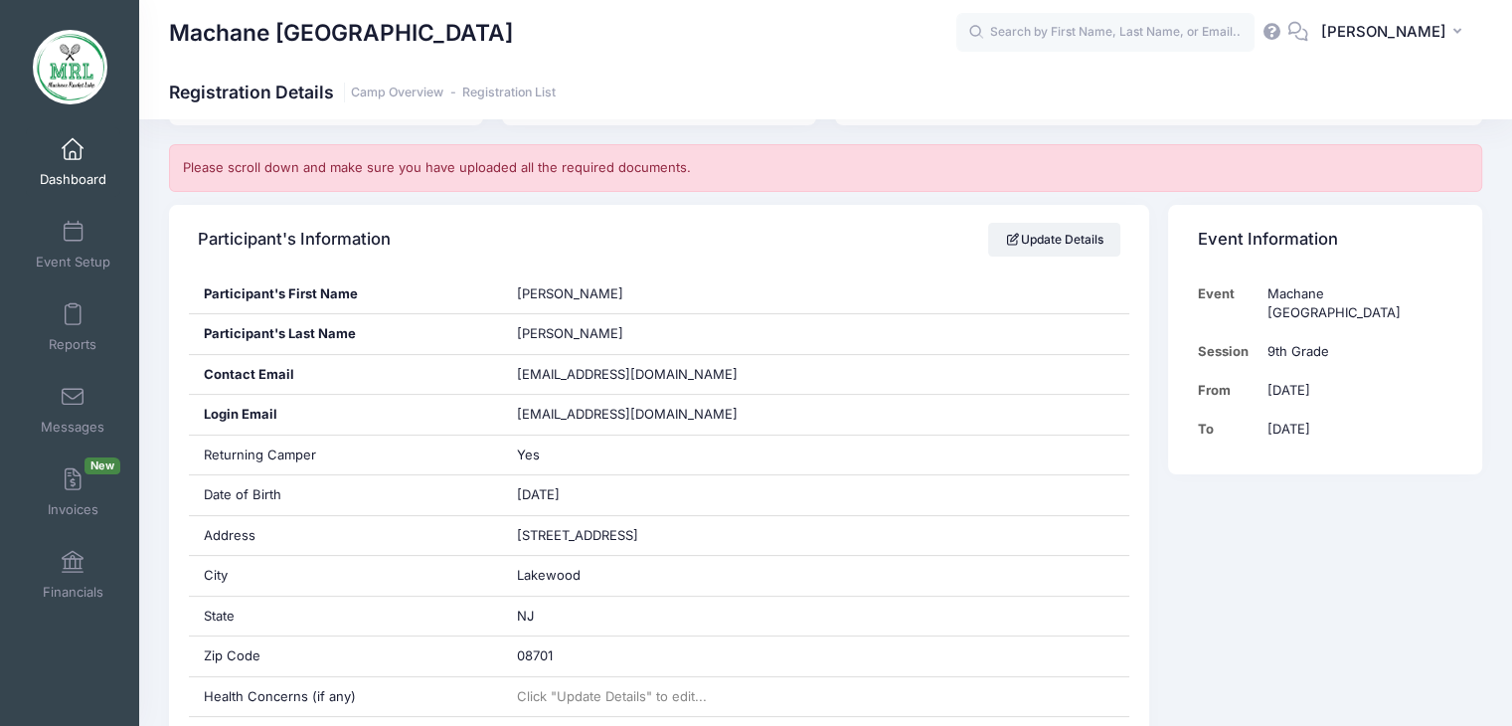
click at [1142, 164] on div "Please scroll down and make sure you have uploaded all the required documents." at bounding box center [825, 168] width 1313 height 48
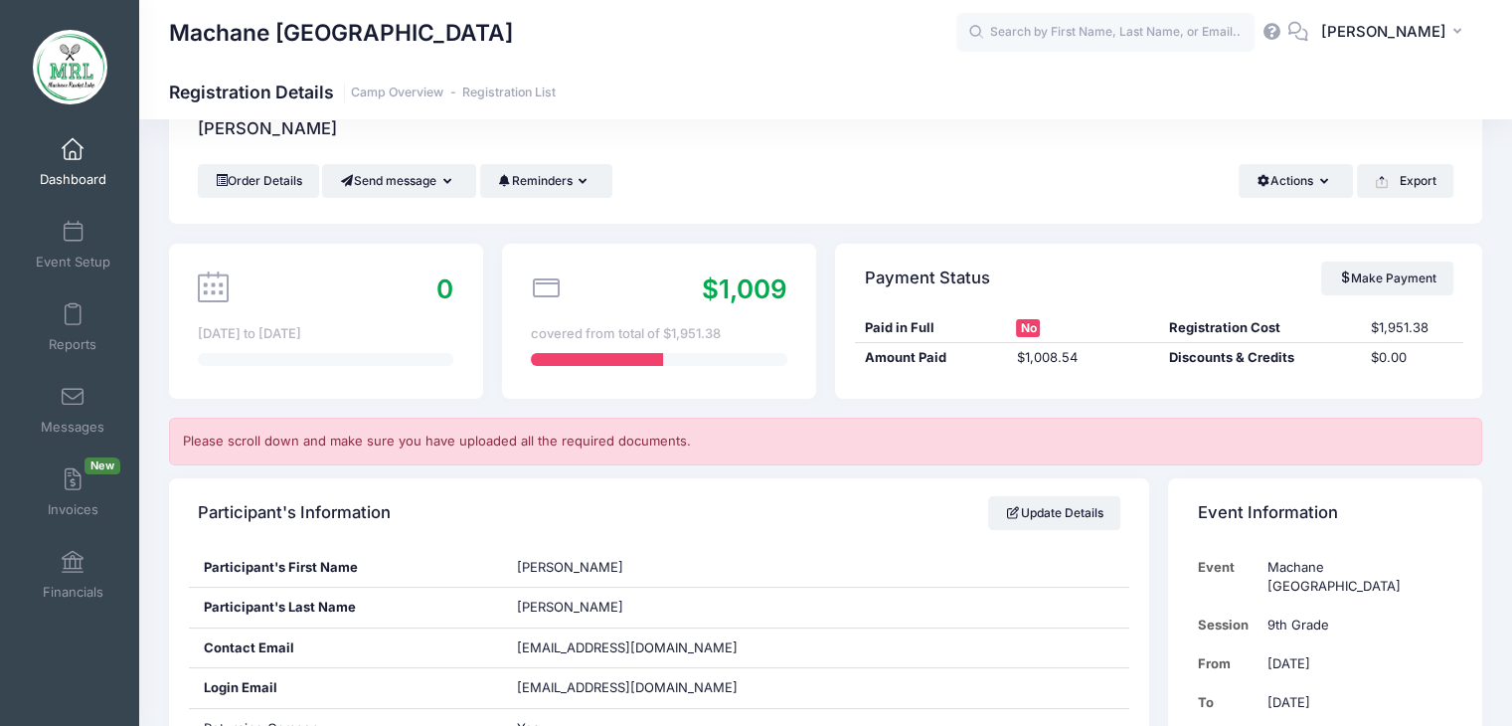
scroll to position [0, 0]
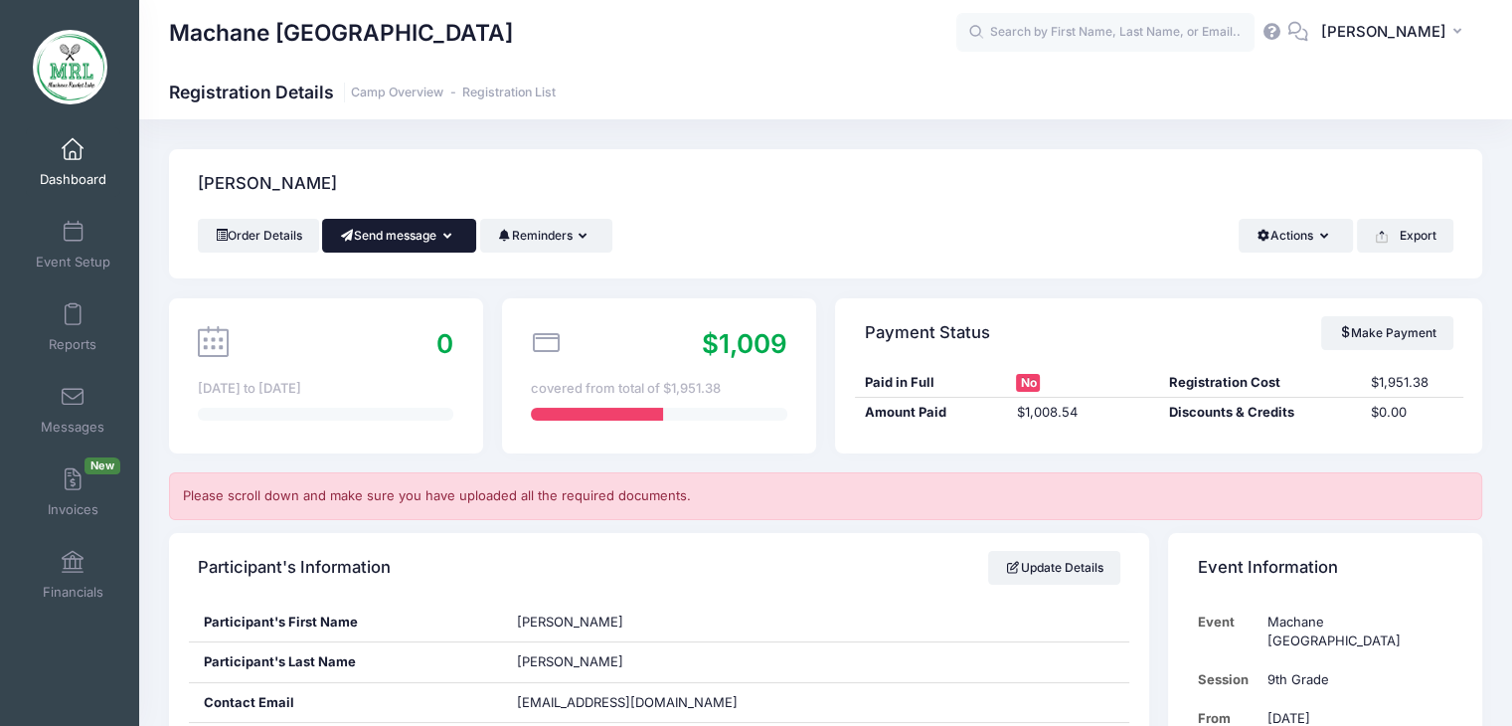
click at [469, 232] on button "Send message" at bounding box center [399, 236] width 154 height 34
click at [433, 274] on link "Send Email" at bounding box center [414, 284] width 120 height 38
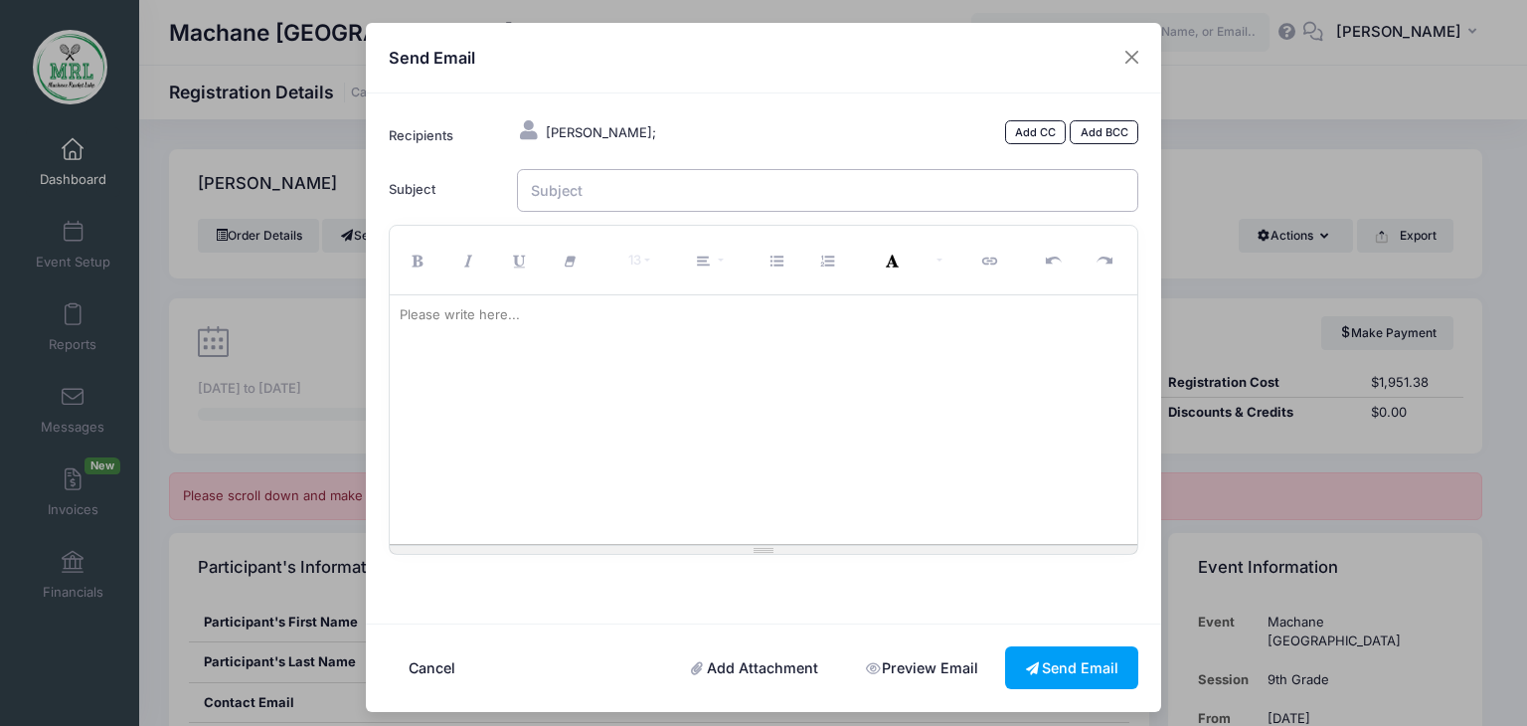
click at [630, 191] on input "Subject" at bounding box center [828, 190] width 622 height 43
type input "MRL balance"
click at [462, 322] on div "Please write here..." at bounding box center [460, 315] width 140 height 40
click at [1094, 677] on button "Send Email" at bounding box center [1071, 667] width 133 height 43
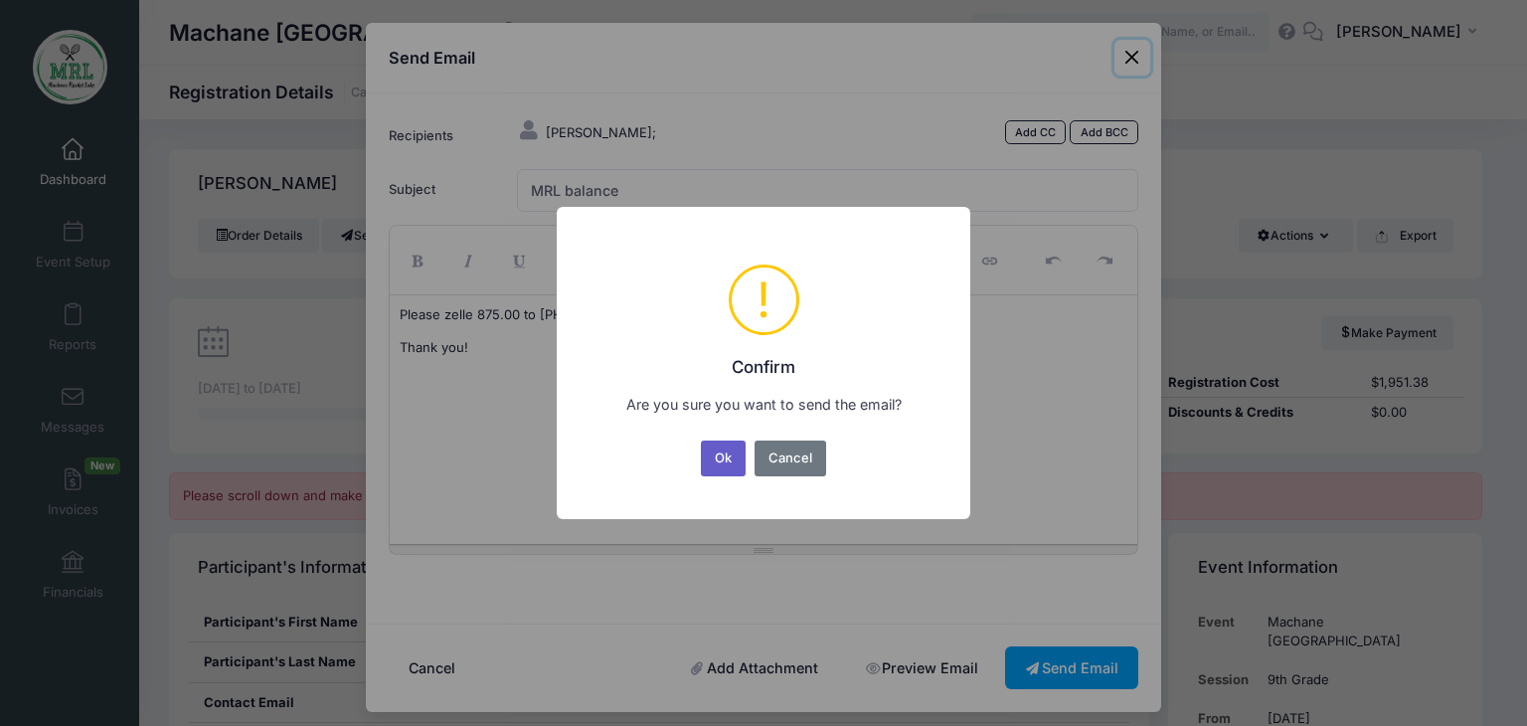
click at [718, 456] on button "Ok" at bounding box center [724, 458] width 46 height 36
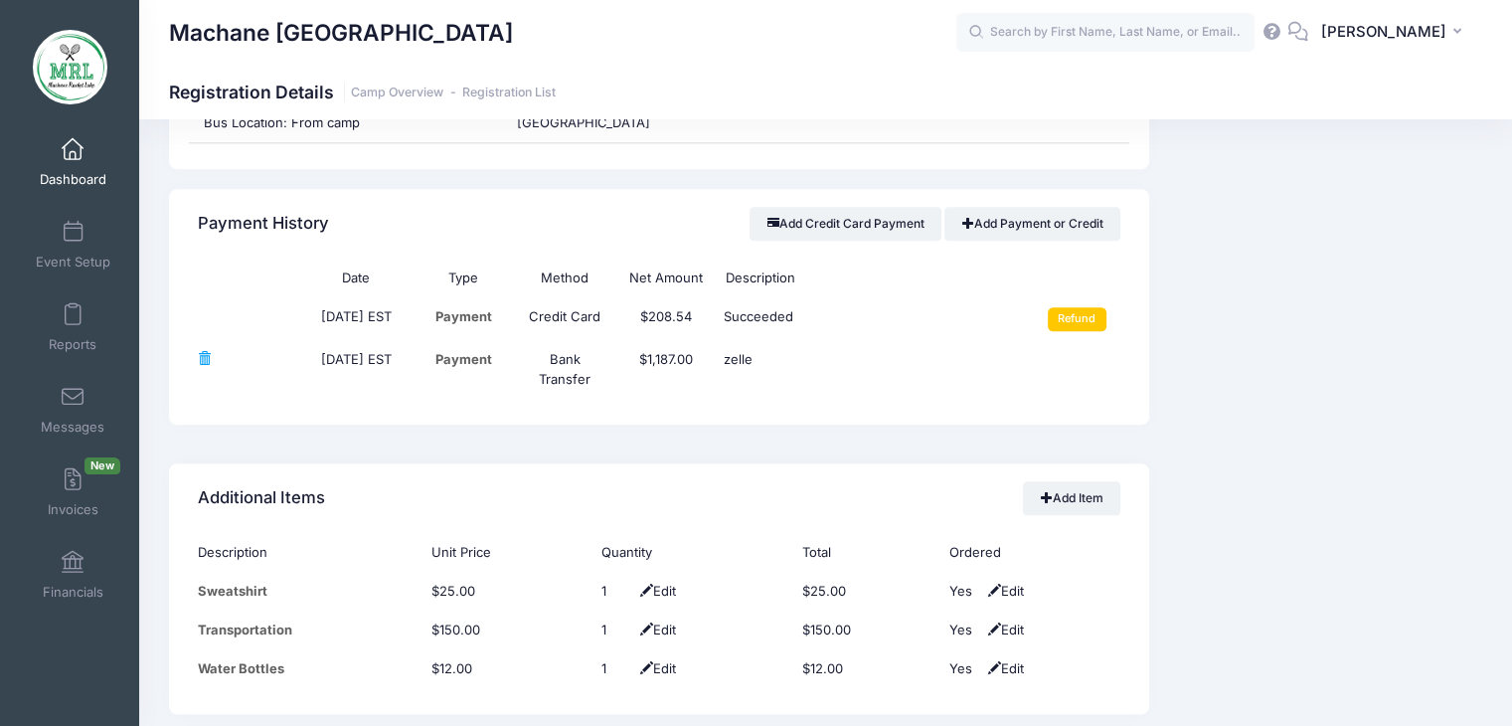
scroll to position [2327, 0]
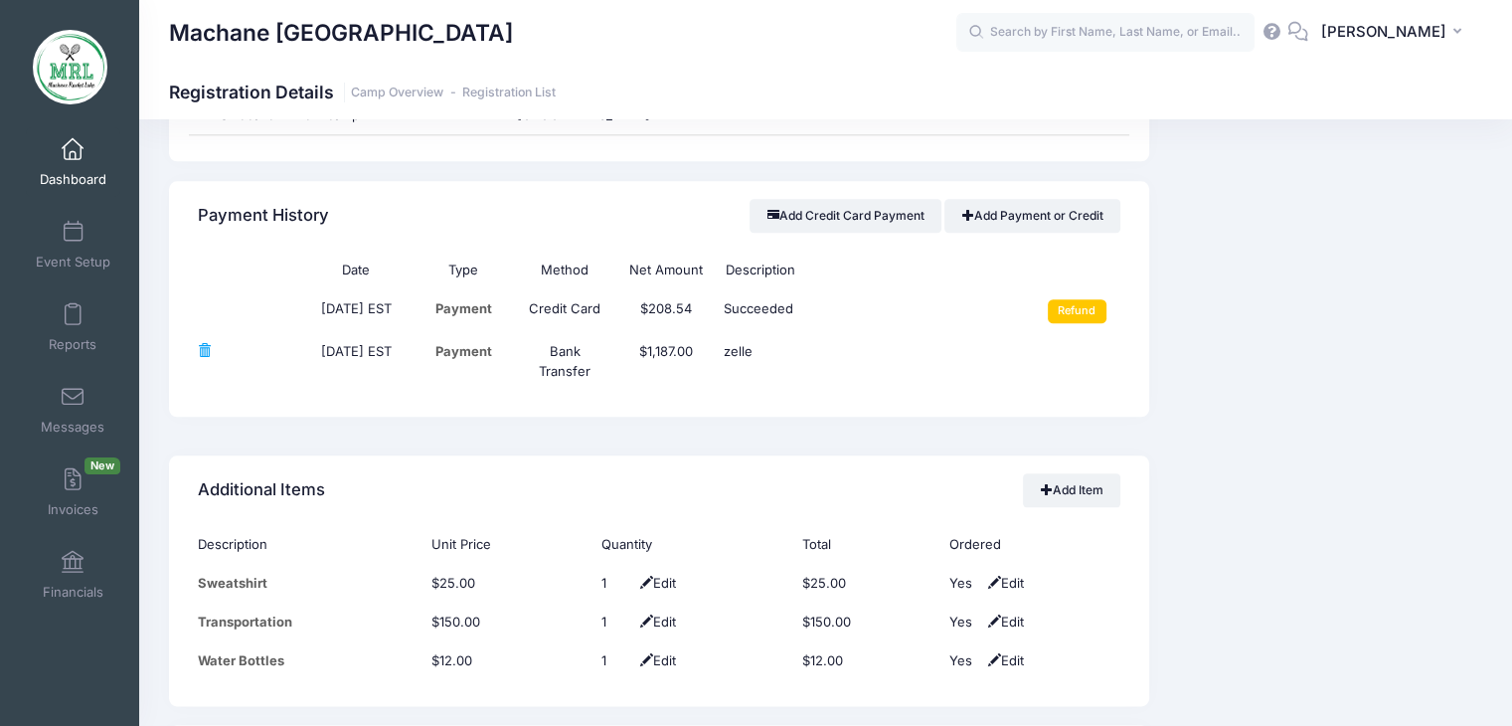
drag, startPoint x: 1365, startPoint y: 497, endPoint x: 1098, endPoint y: 621, distance: 293.9
click at [1098, 621] on td "Yes Edit" at bounding box center [1029, 621] width 181 height 39
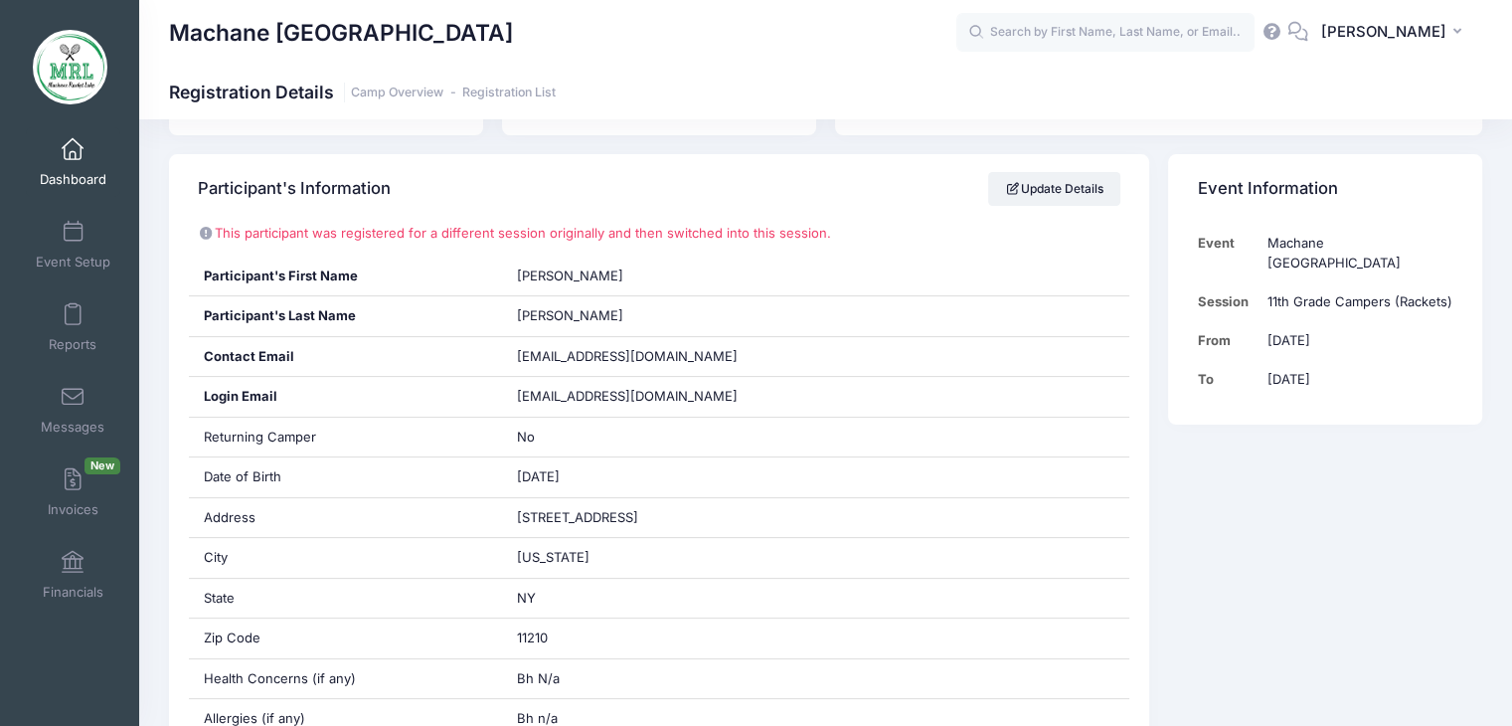
scroll to position [358, 0]
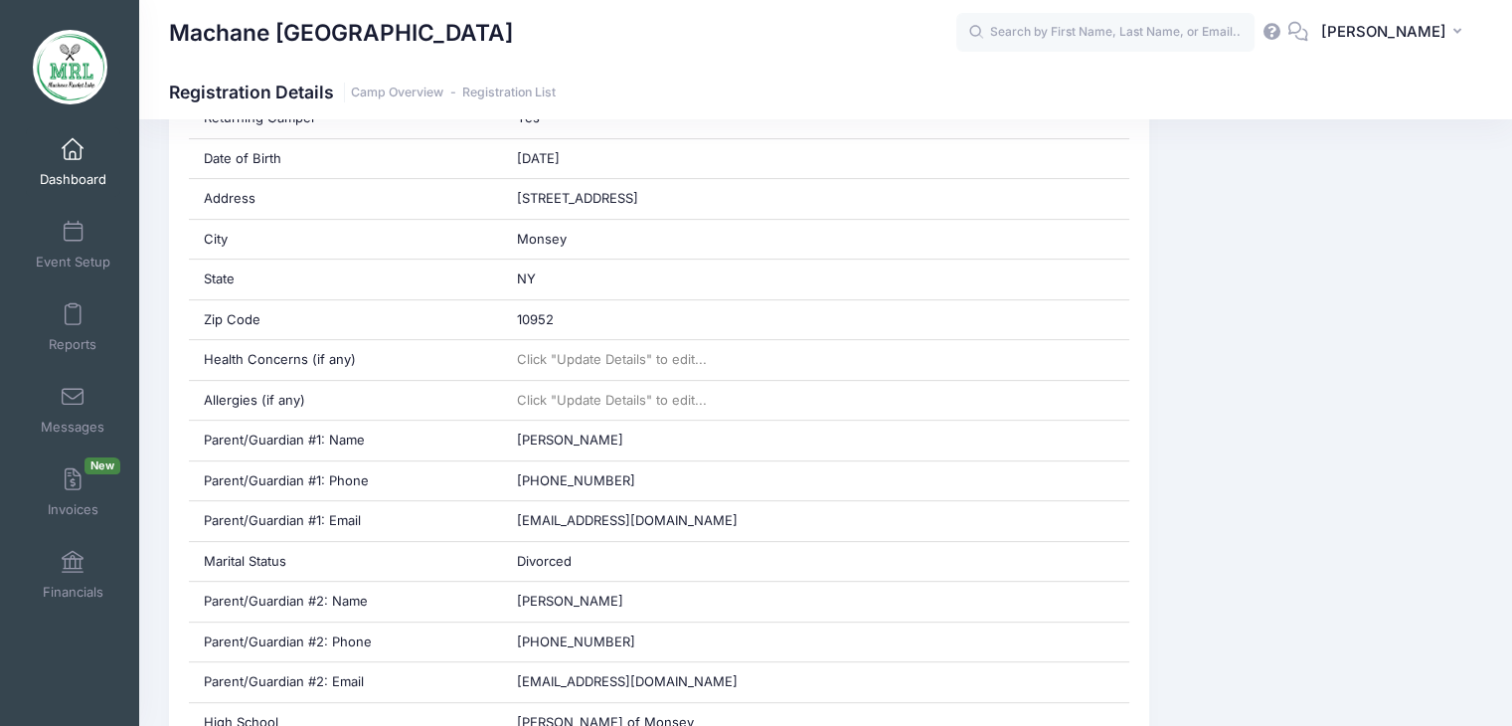
scroll to position [702, 0]
